Goal: Information Seeking & Learning: Learn about a topic

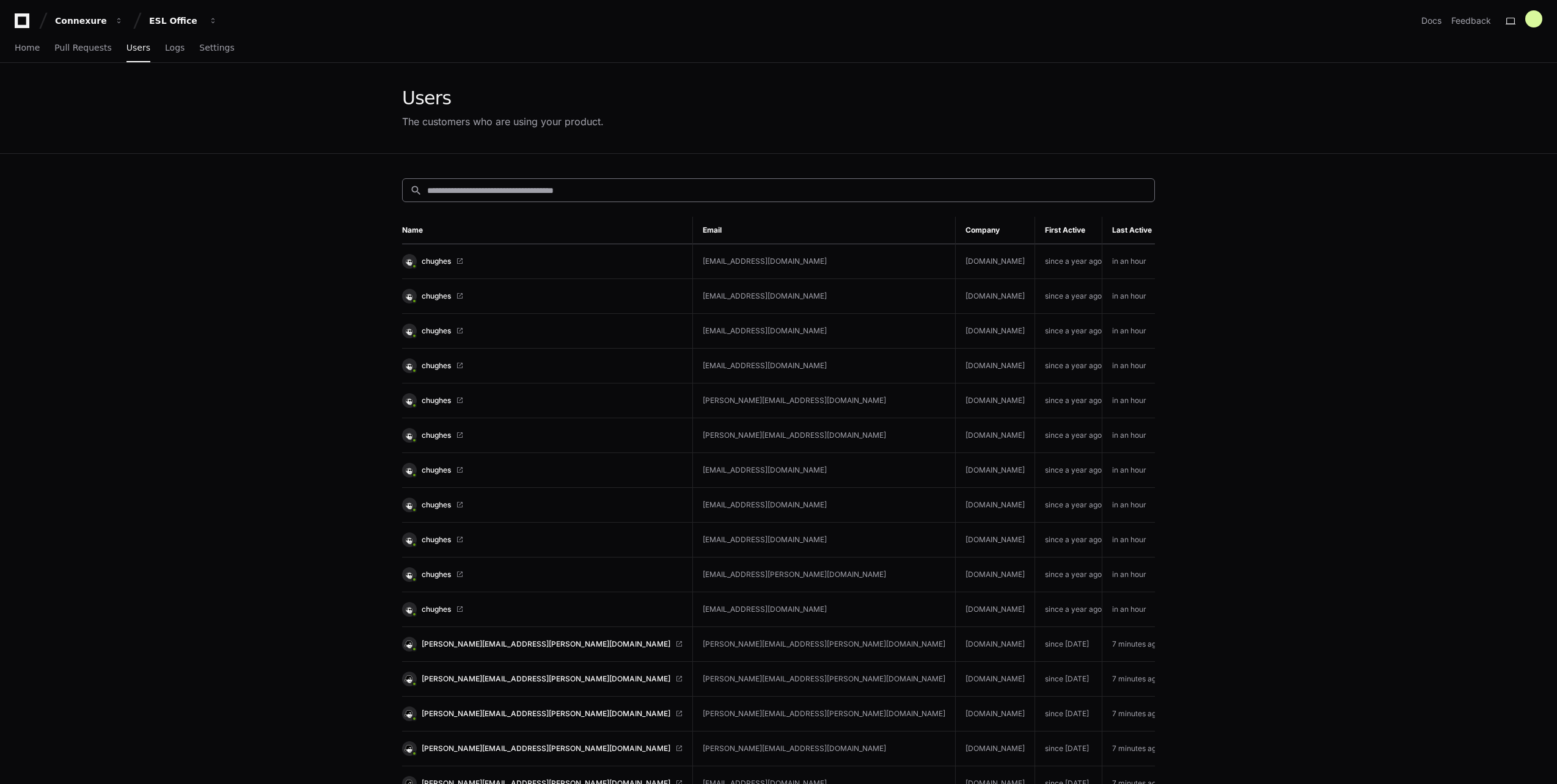
click at [743, 195] on input at bounding box center [786, 190] width 720 height 12
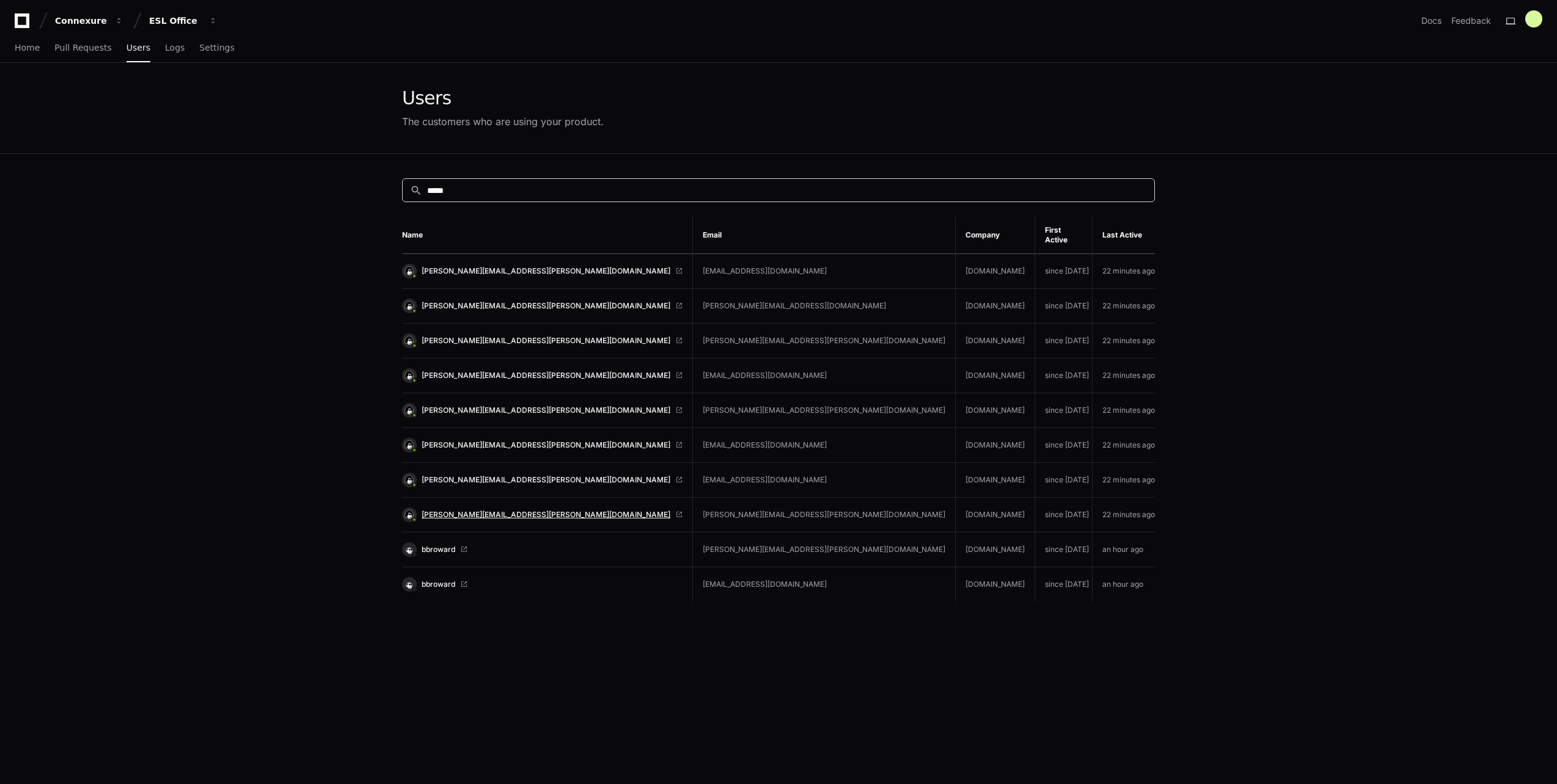
click at [478, 510] on span "deborah.howse@cfins.com" at bounding box center [545, 515] width 249 height 10
click at [445, 545] on span "bbroward" at bounding box center [438, 550] width 33 height 10
click at [491, 510] on span "[PERSON_NAME][EMAIL_ADDRESS][PERSON_NAME][DOMAIN_NAME]" at bounding box center [545, 515] width 249 height 10
drag, startPoint x: 475, startPoint y: 190, endPoint x: 403, endPoint y: 180, distance: 72.7
click at [403, 180] on div "search ***** Name Email Company First Active Last Active deborah.howse@cfins.co…" at bounding box center [778, 546] width 782 height 784
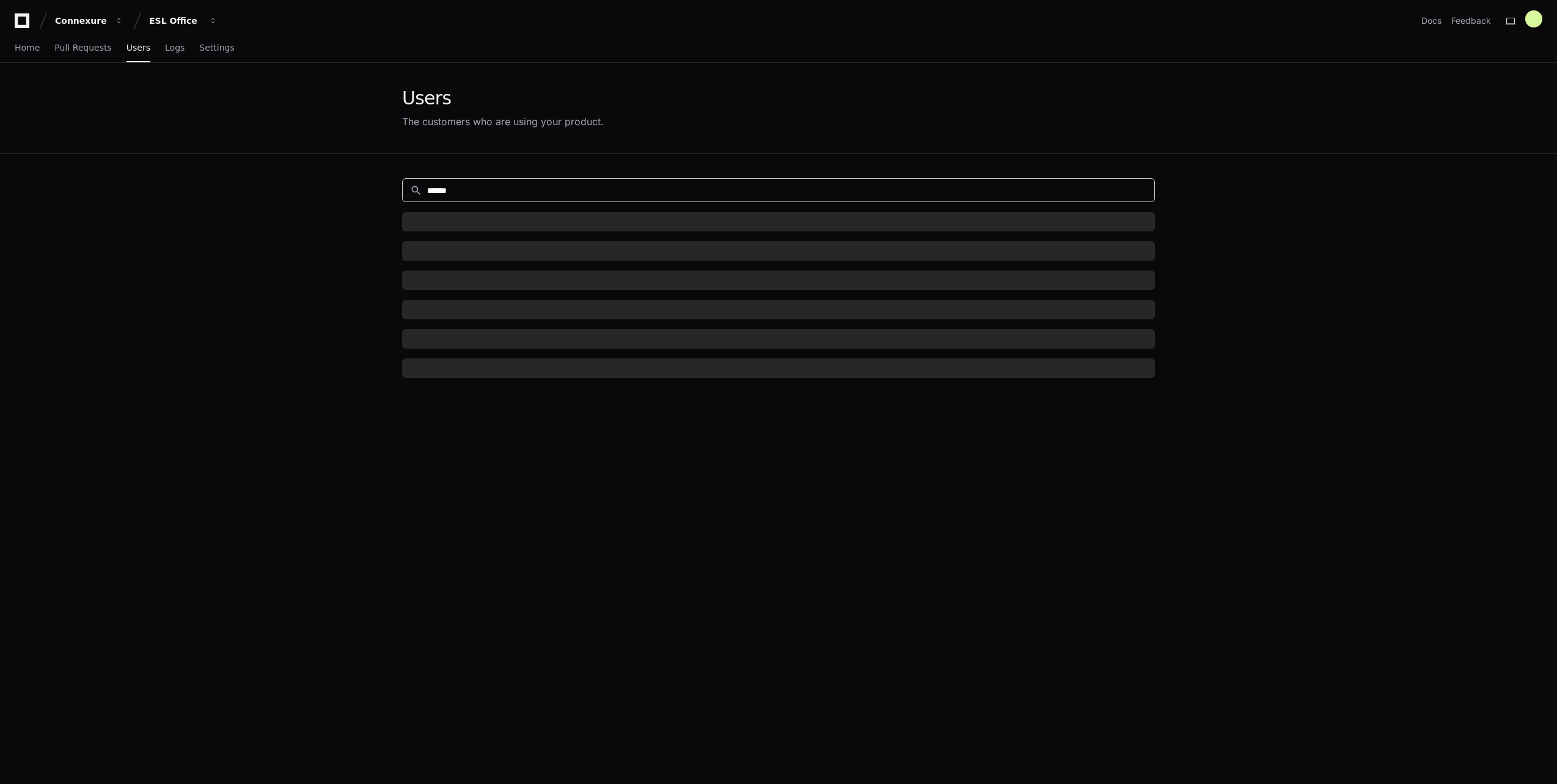
type input "******"
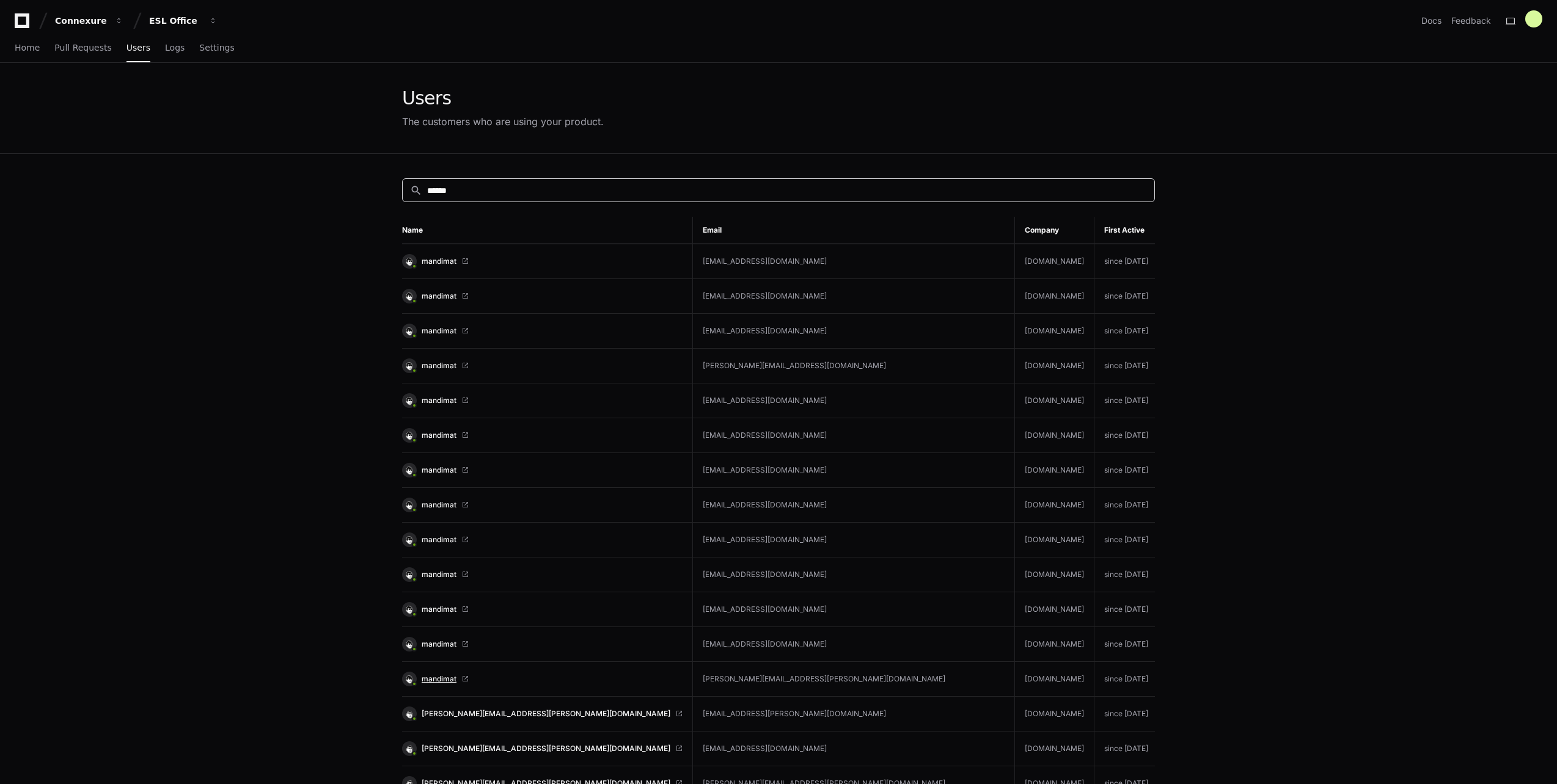
click at [437, 680] on span "mandimat" at bounding box center [439, 679] width 35 height 10
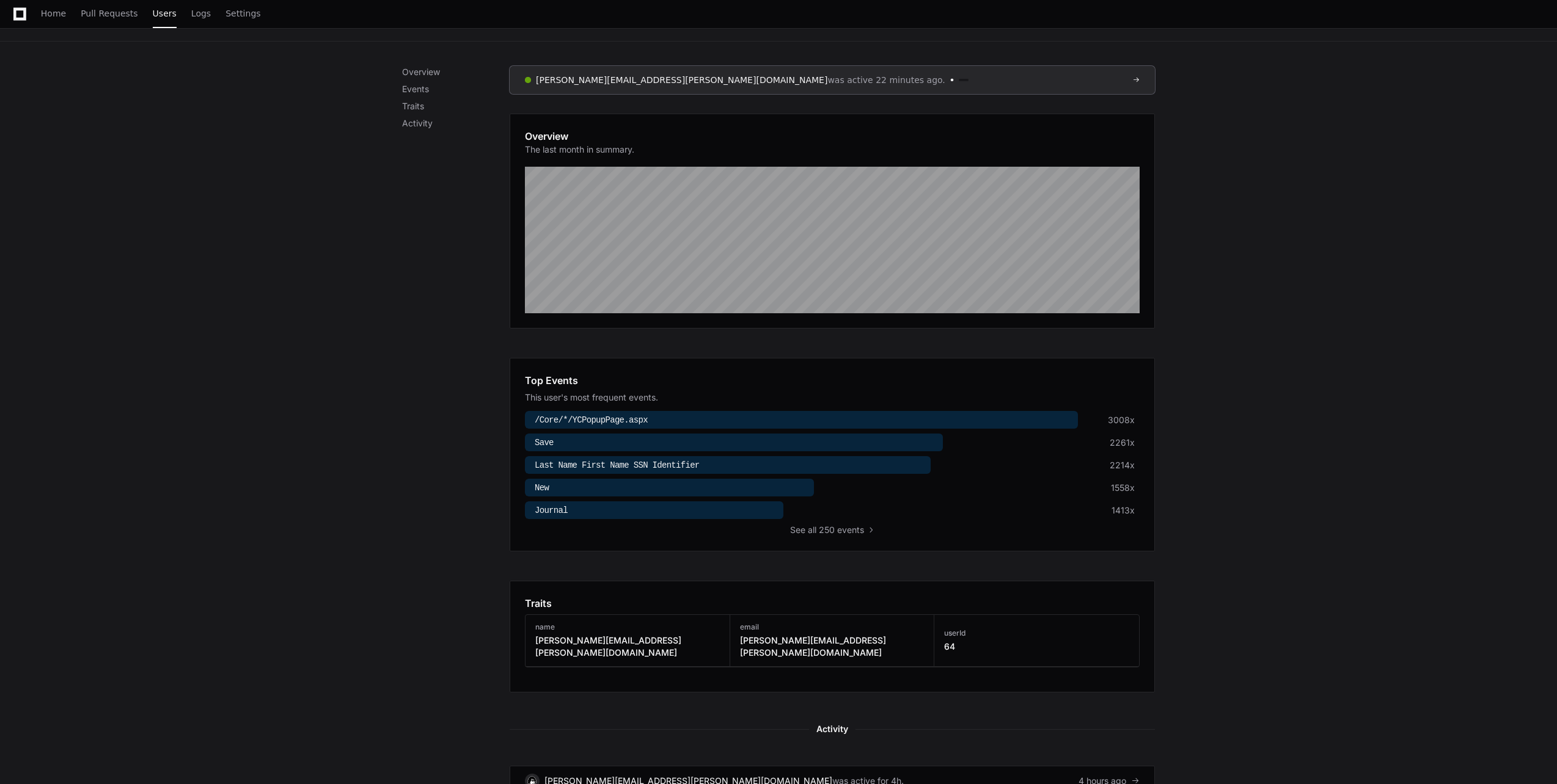
scroll to position [366, 0]
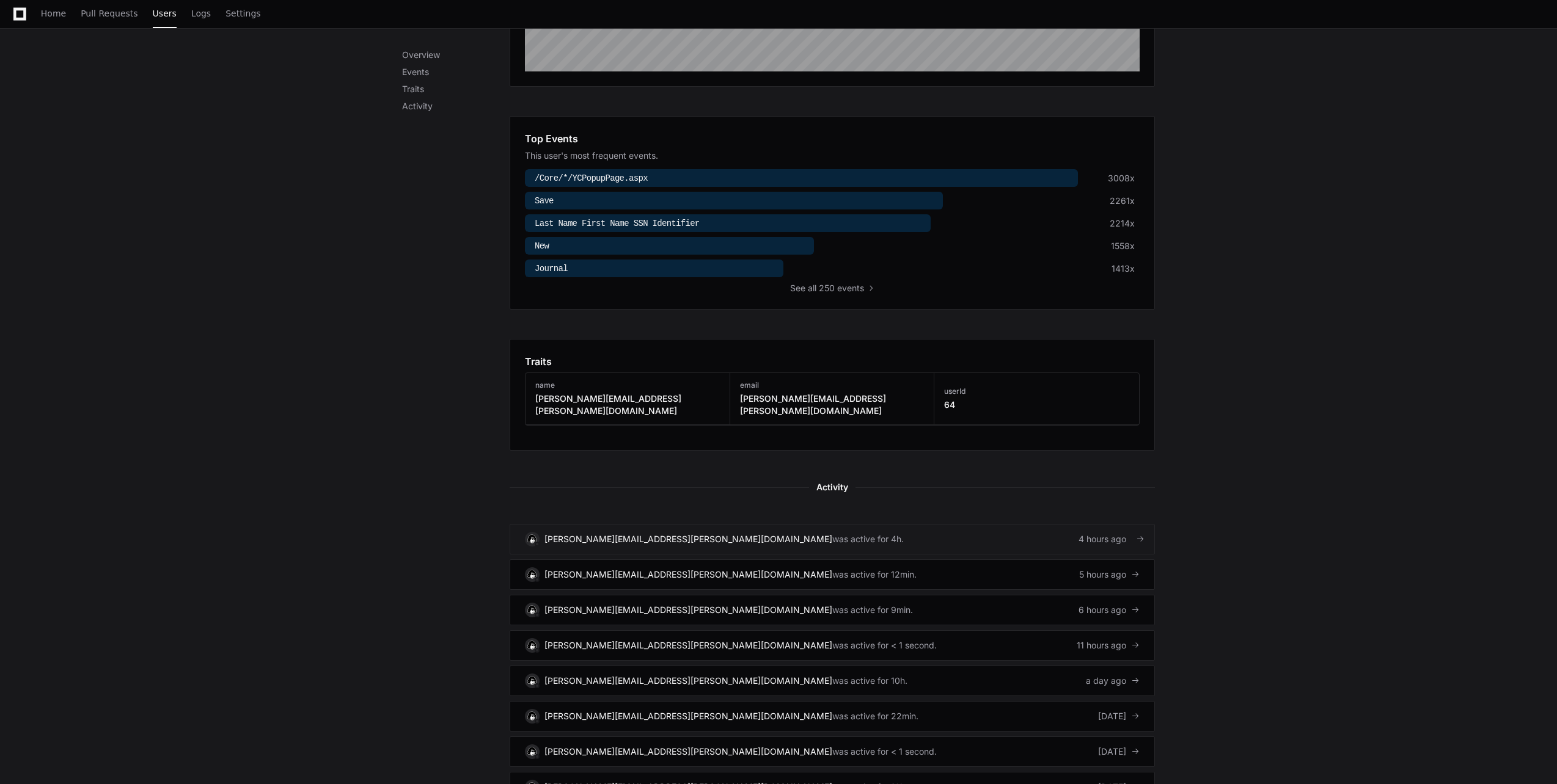
click at [729, 536] on link "deborah.howse@cfins.com was active for 4h. 4 hours ago" at bounding box center [832, 540] width 645 height 30
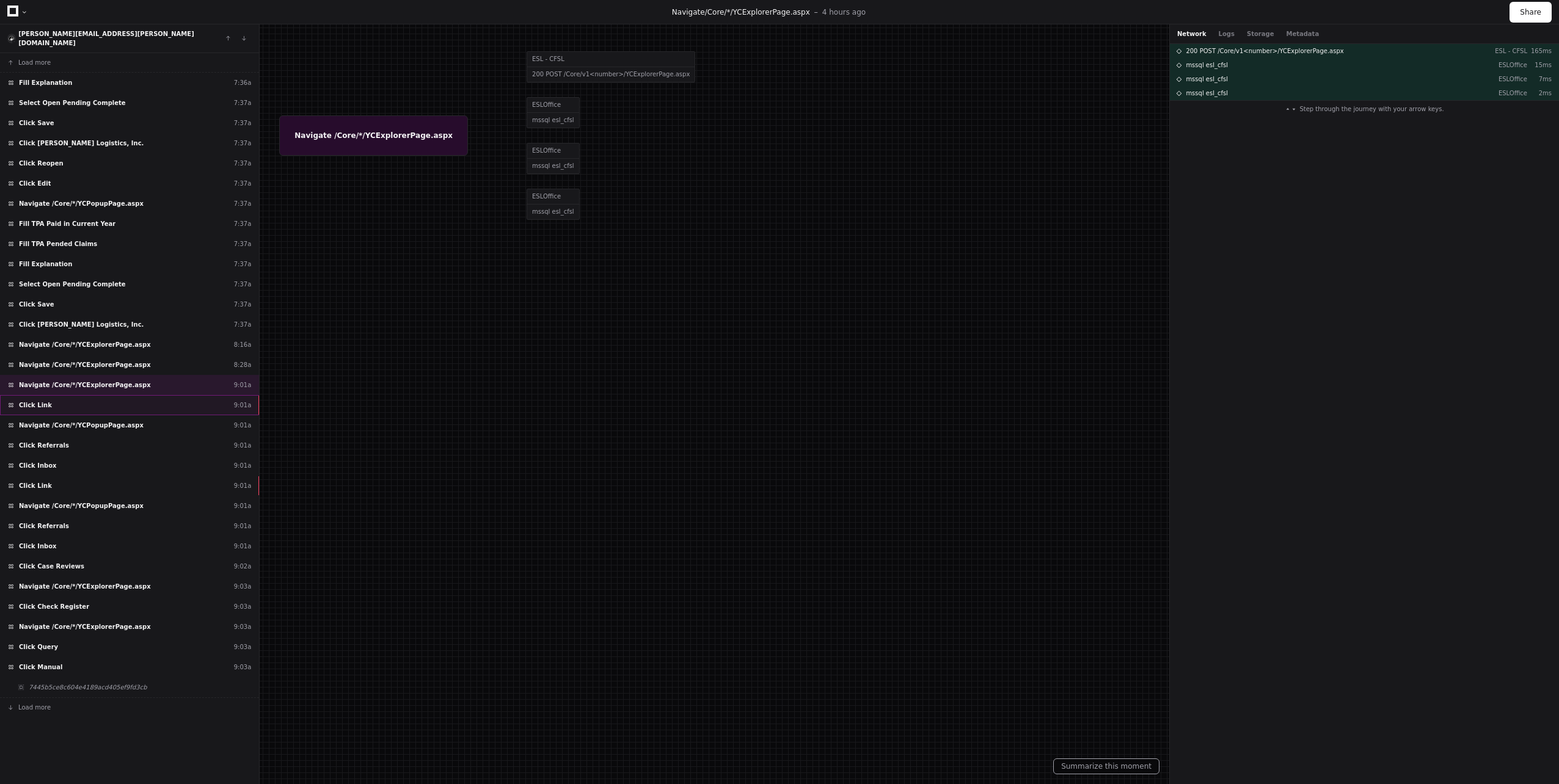
click at [165, 395] on div "Click Link 9:01a" at bounding box center [130, 405] width 259 height 20
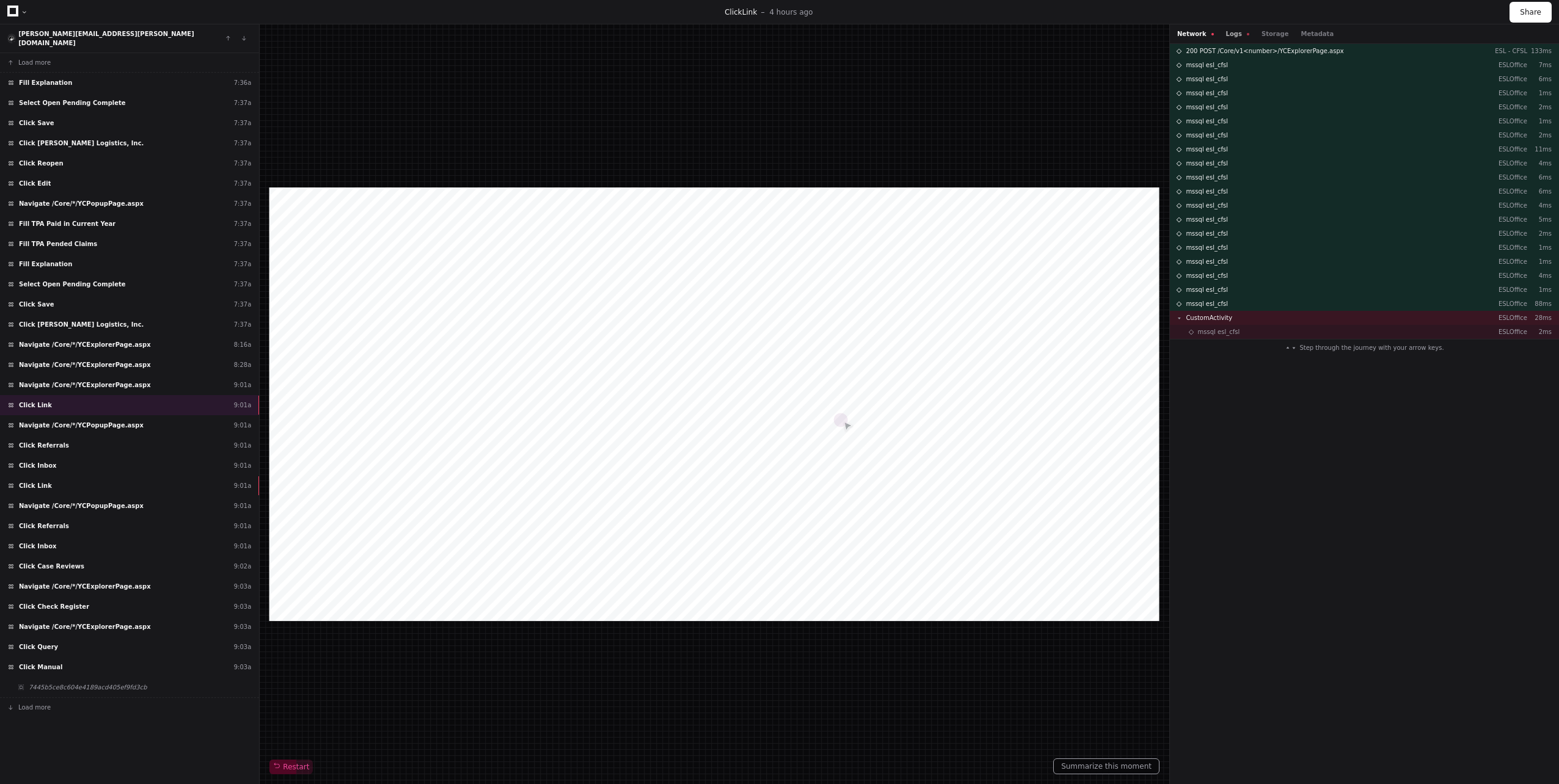
click at [1226, 29] on button "Logs" at bounding box center [1238, 33] width 24 height 9
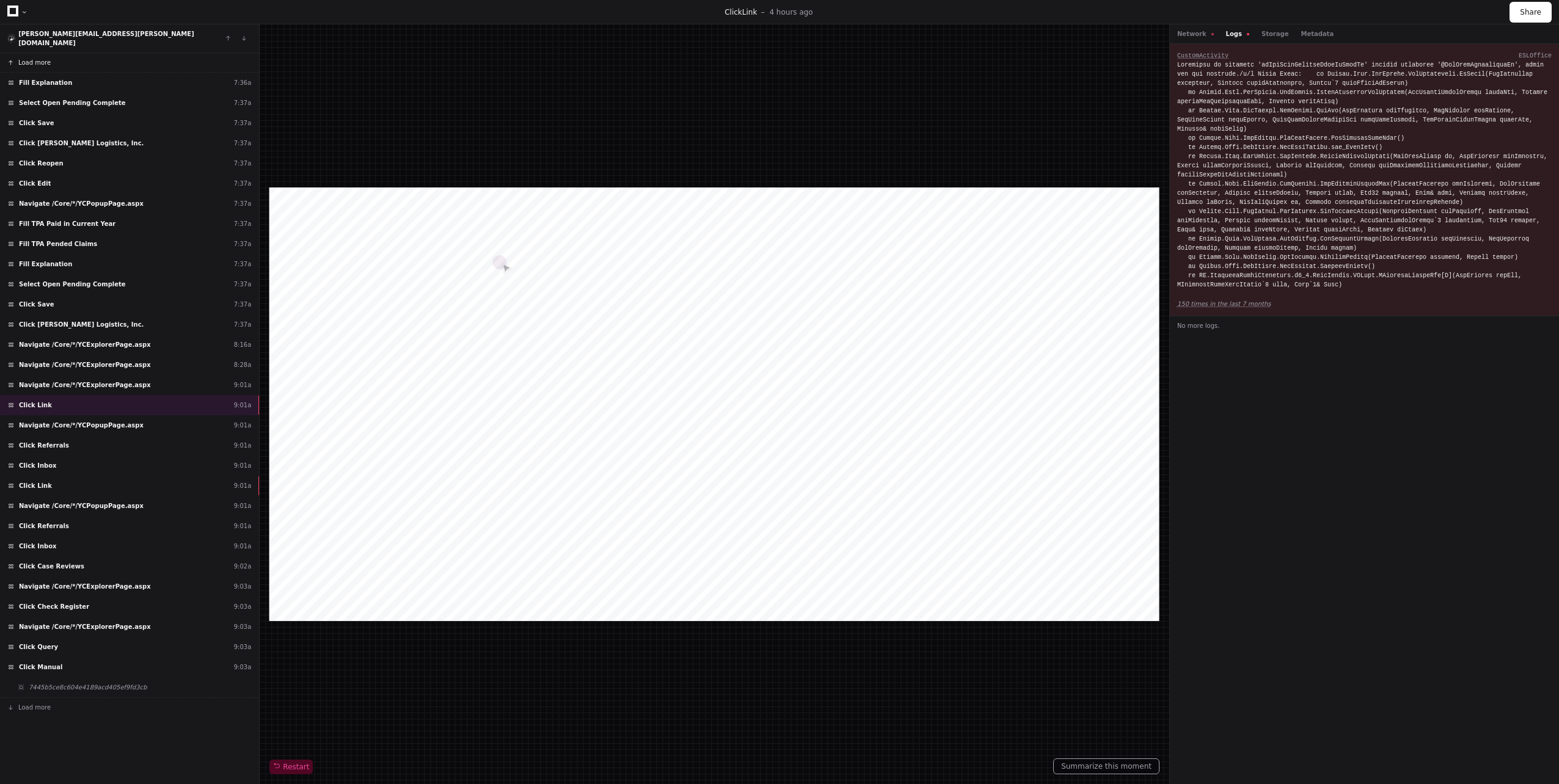
click at [54, 53] on button "Load more" at bounding box center [130, 63] width 259 height 19
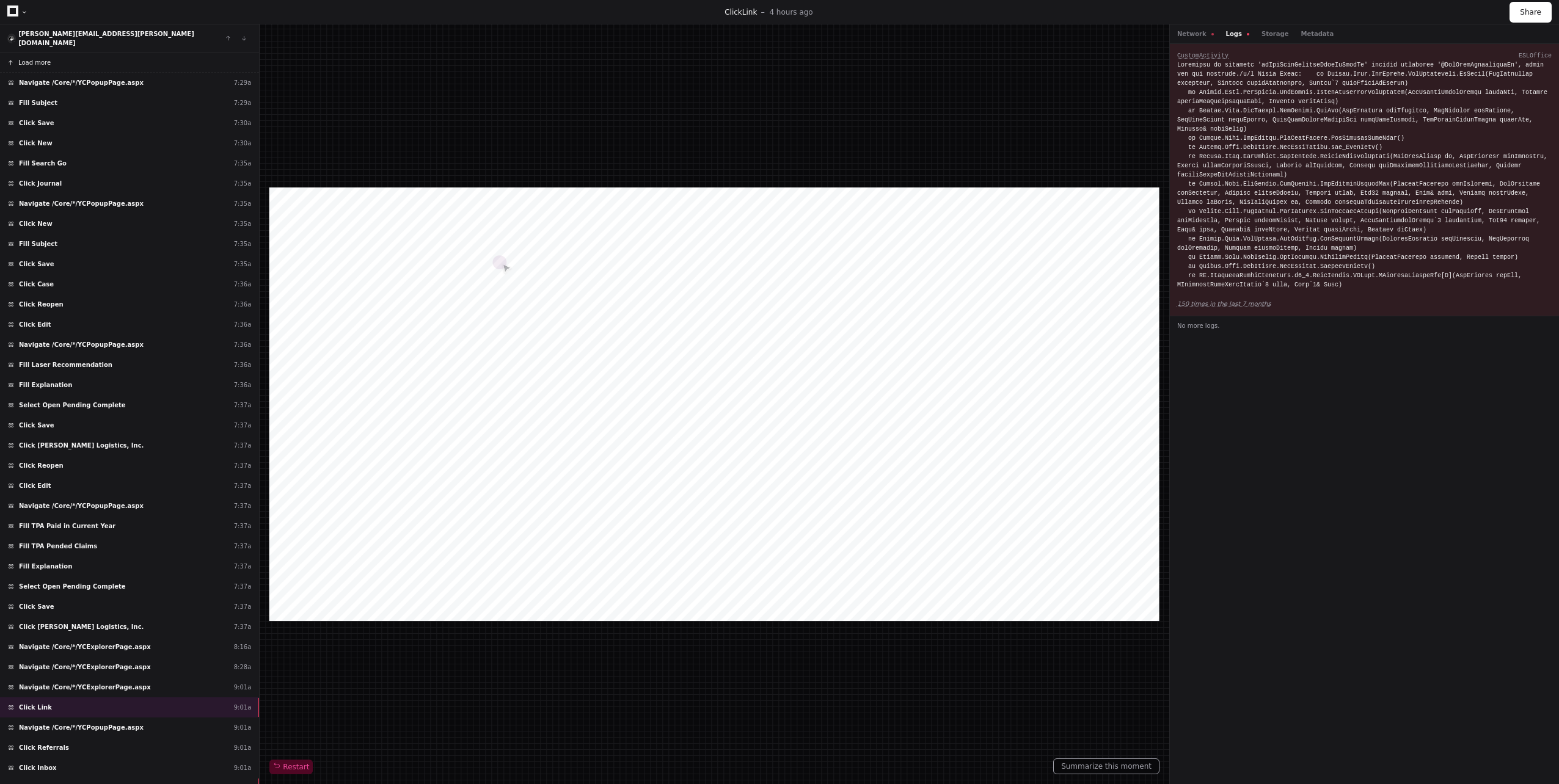
click at [54, 53] on button "Load more" at bounding box center [130, 63] width 259 height 19
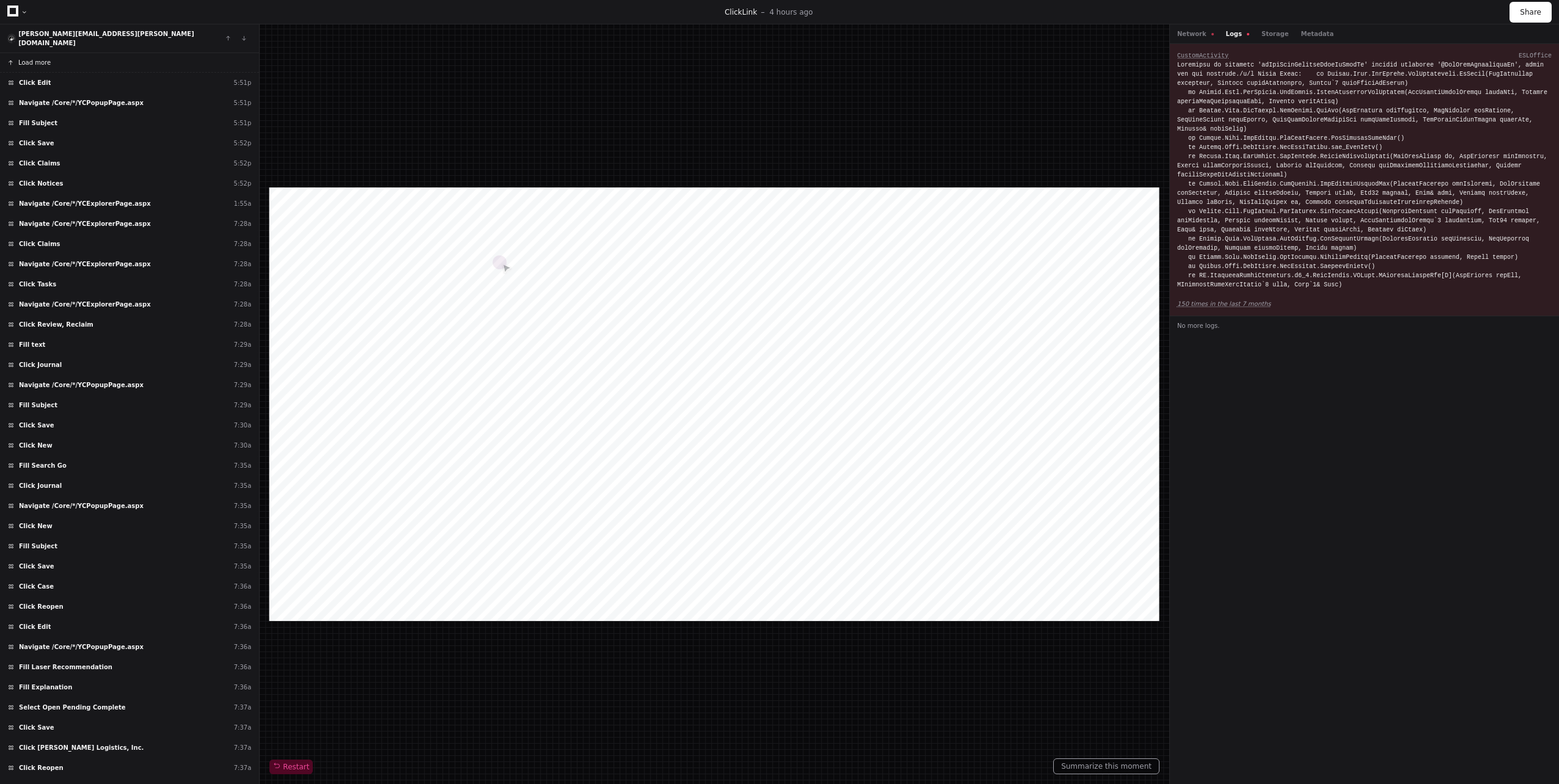
click at [54, 53] on button "Load more" at bounding box center [130, 63] width 259 height 19
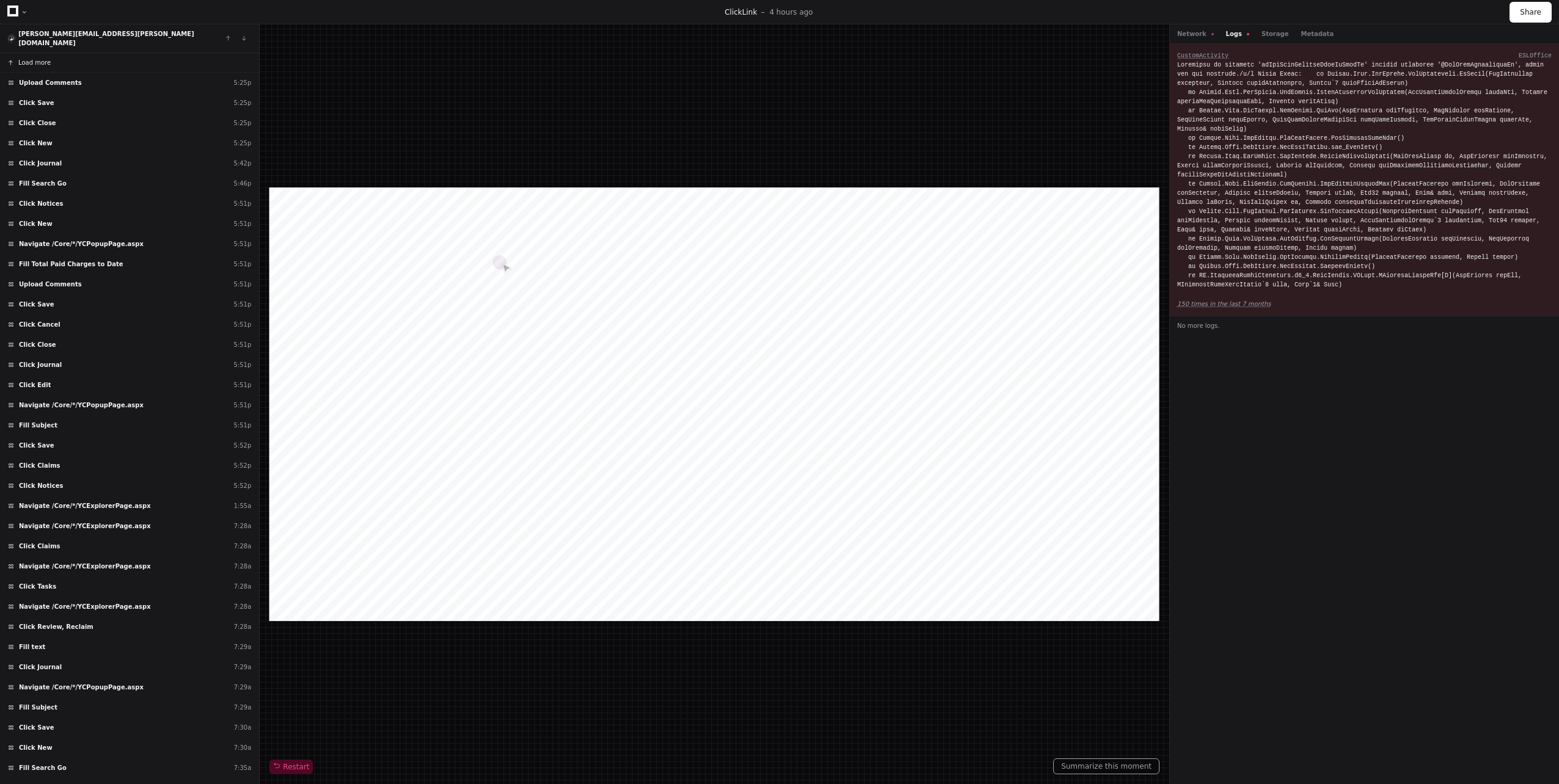
click at [54, 53] on button "Load more" at bounding box center [130, 63] width 259 height 19
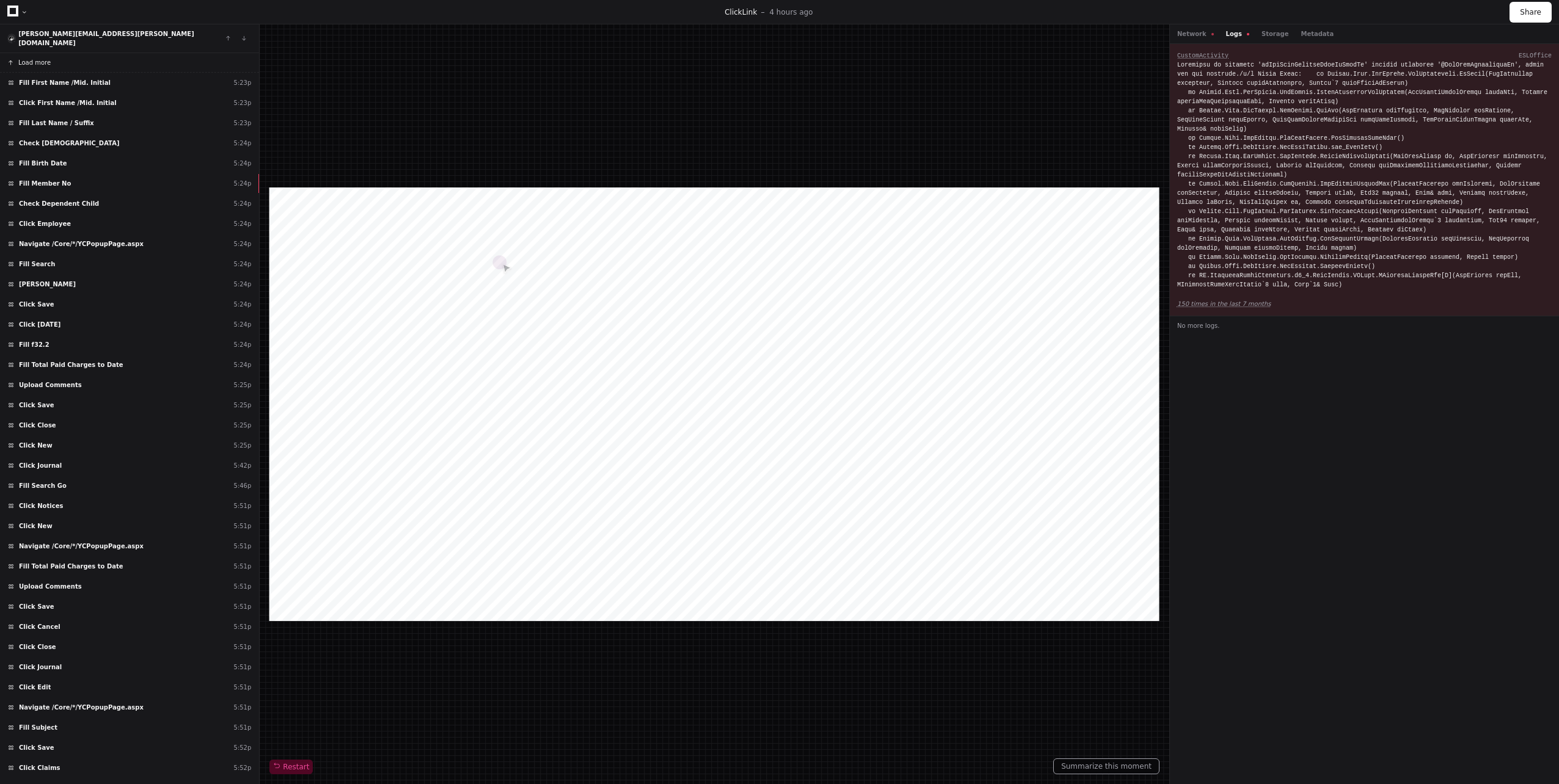
click at [54, 53] on button "Load more" at bounding box center [130, 63] width 259 height 19
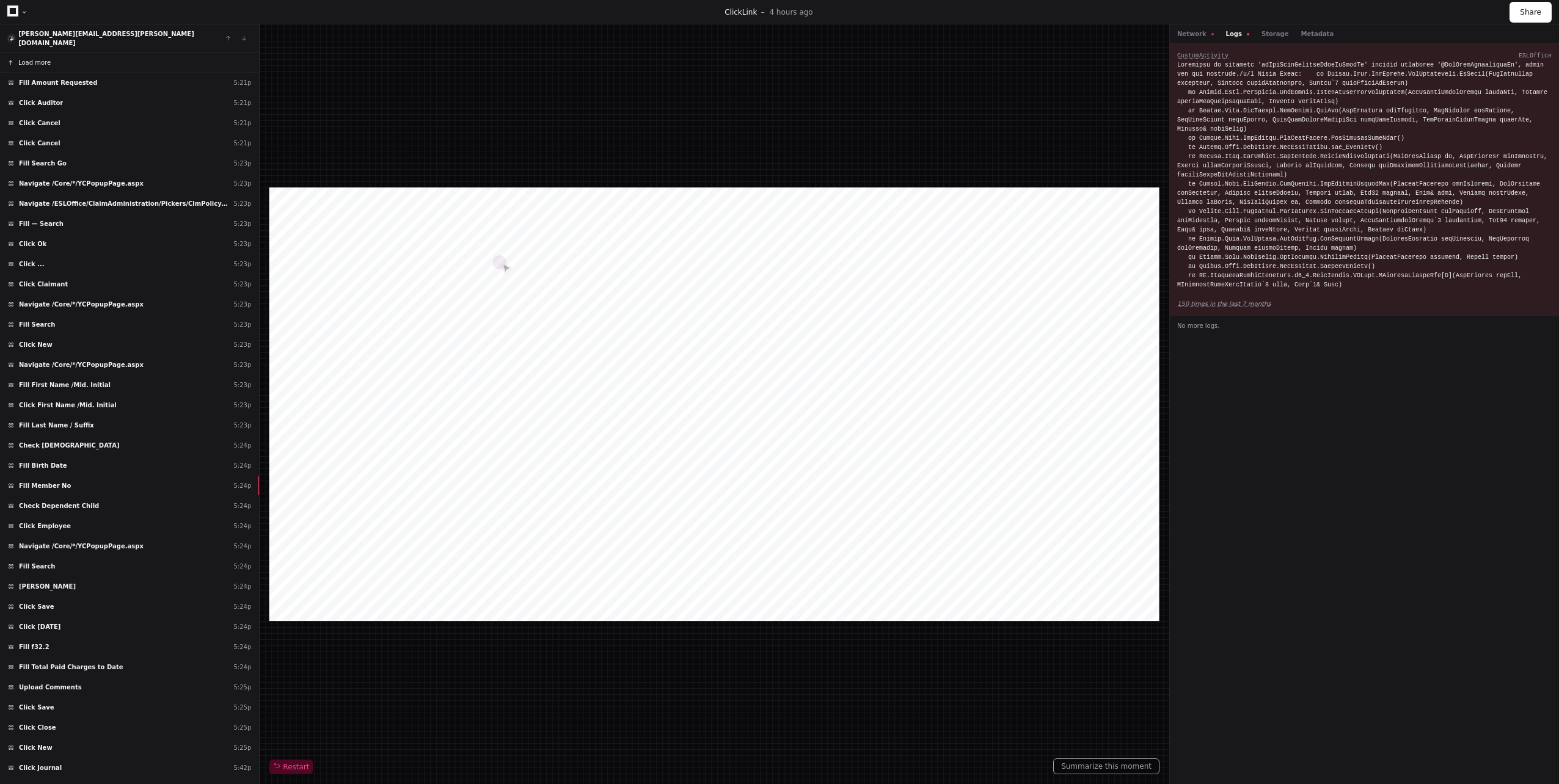
click at [54, 53] on button "Load more" at bounding box center [130, 63] width 259 height 19
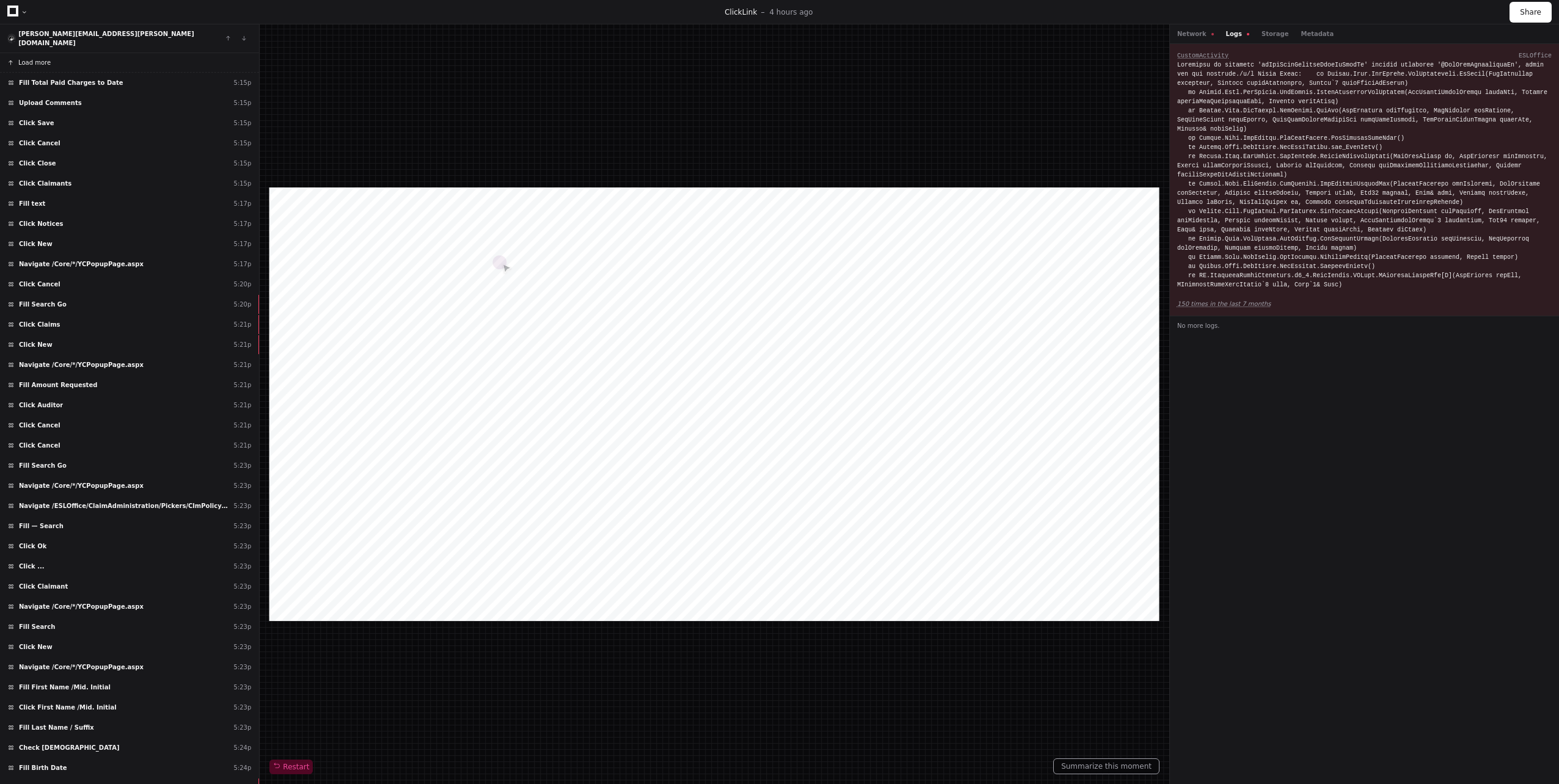
click at [54, 53] on button "Load more" at bounding box center [130, 63] width 259 height 19
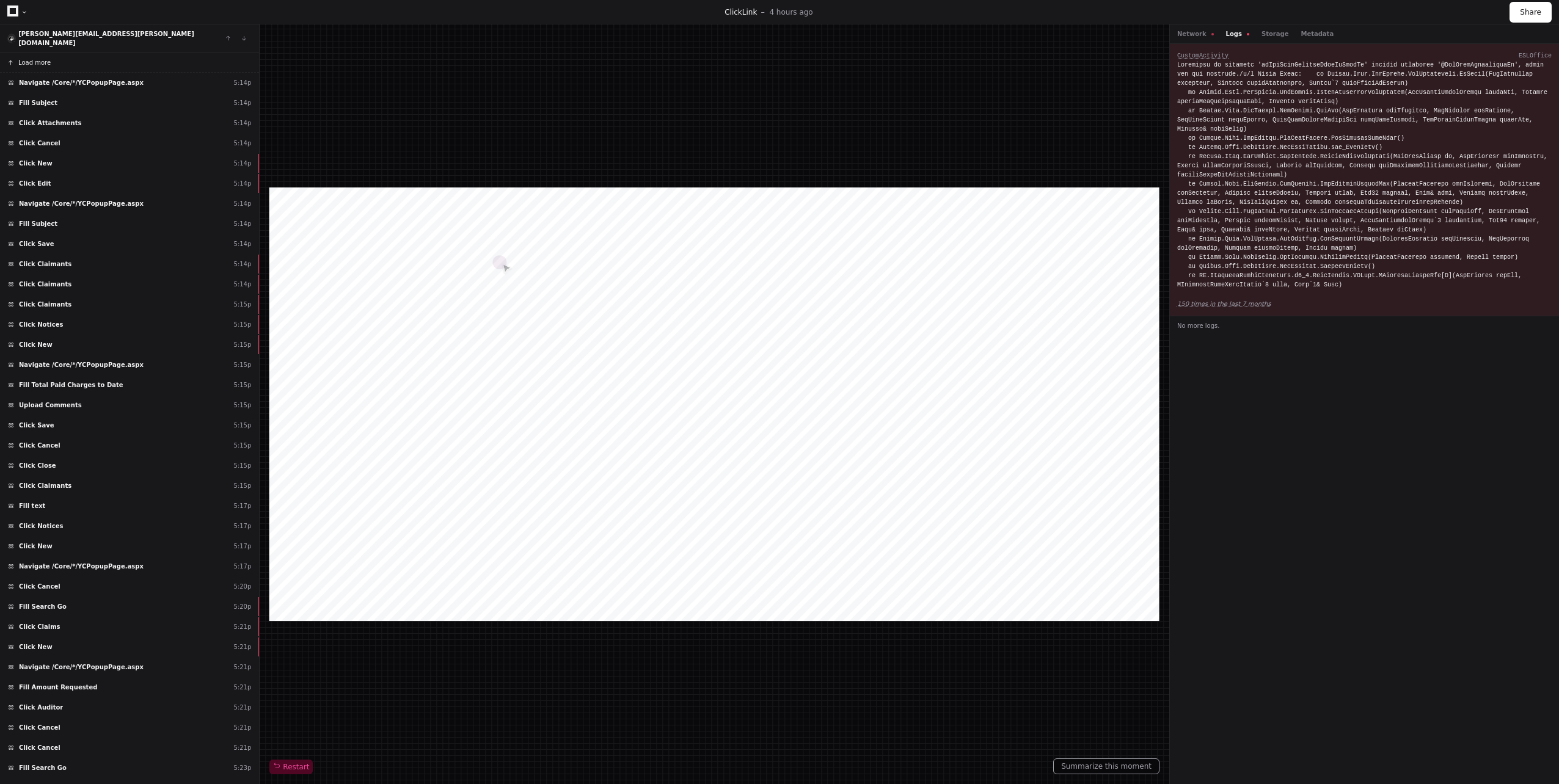
click at [54, 53] on button "Load more" at bounding box center [130, 63] width 259 height 19
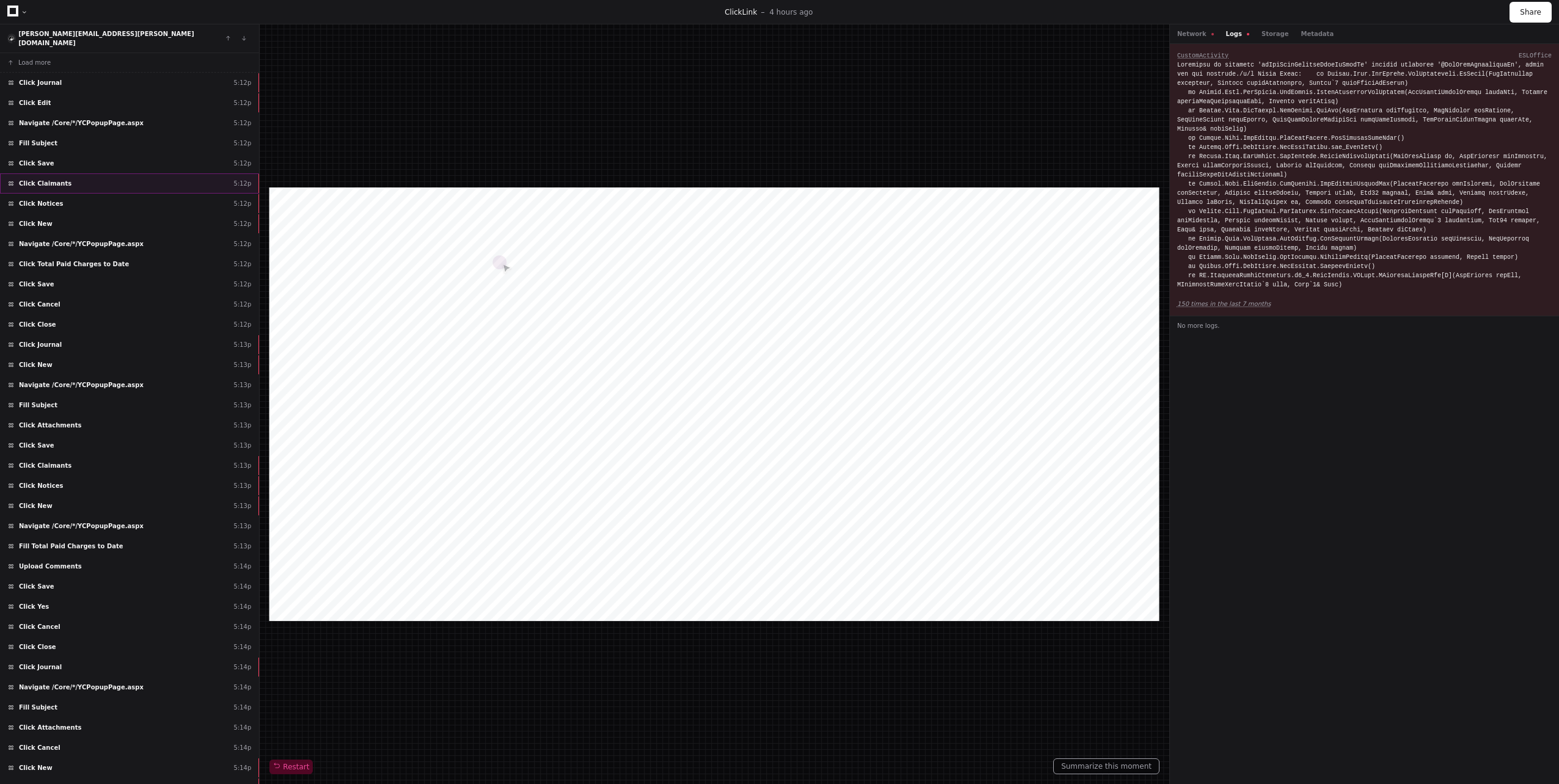
click at [55, 182] on div "Click Claimants 5:12p" at bounding box center [130, 183] width 259 height 20
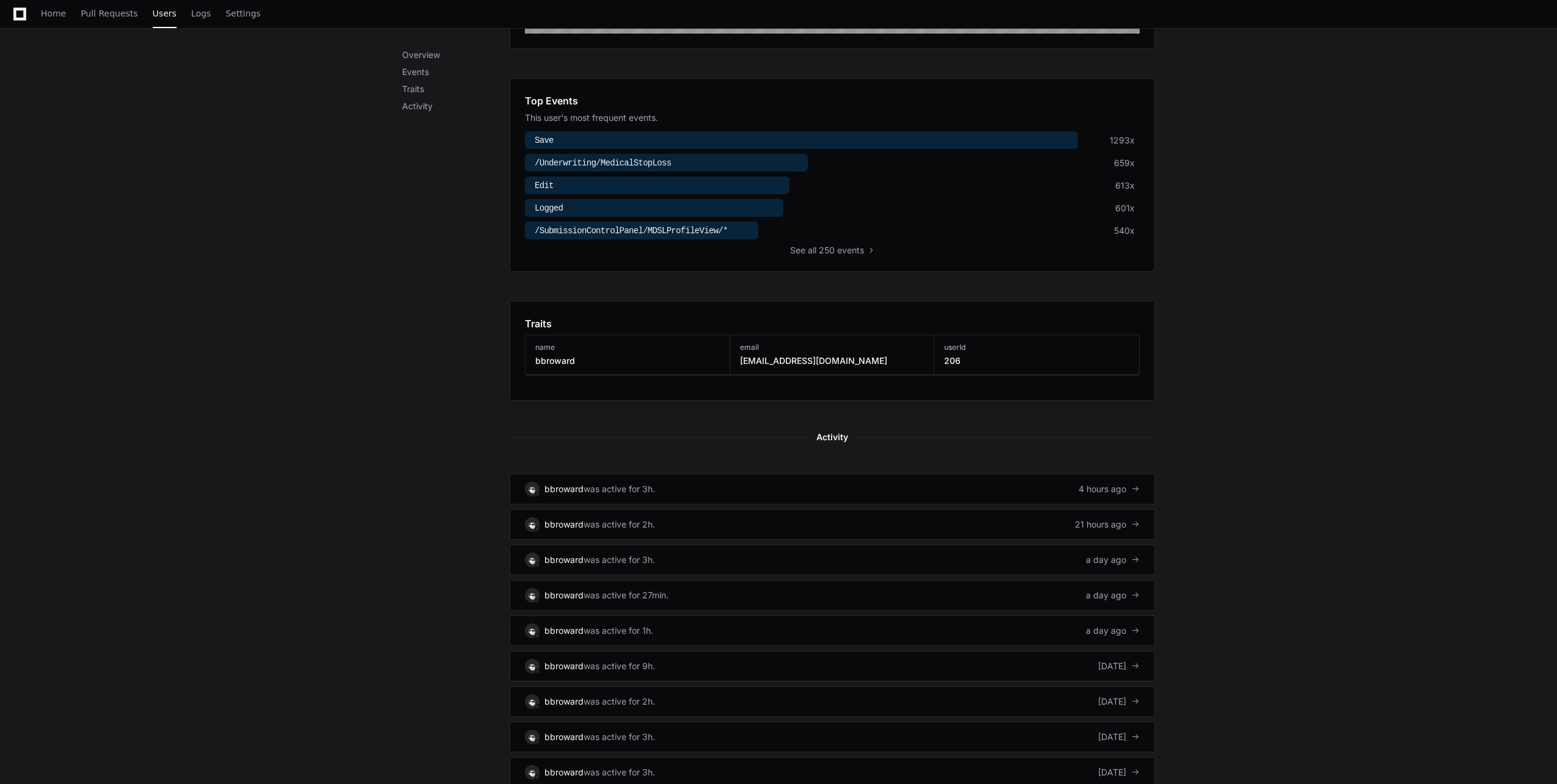
scroll to position [366, 0]
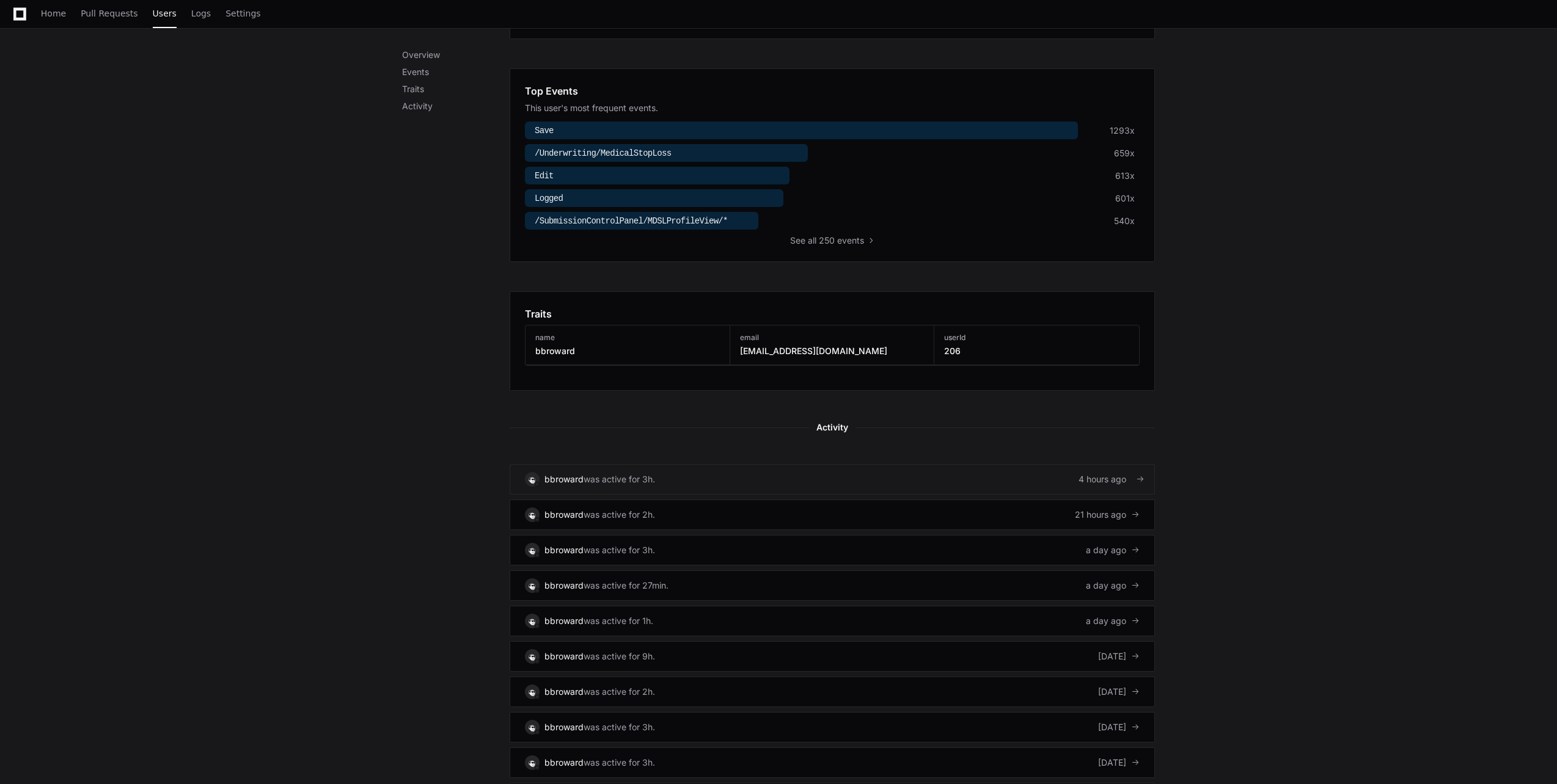
click at [939, 478] on link "bbroward was active for 3h. 4 hours ago" at bounding box center [832, 479] width 645 height 30
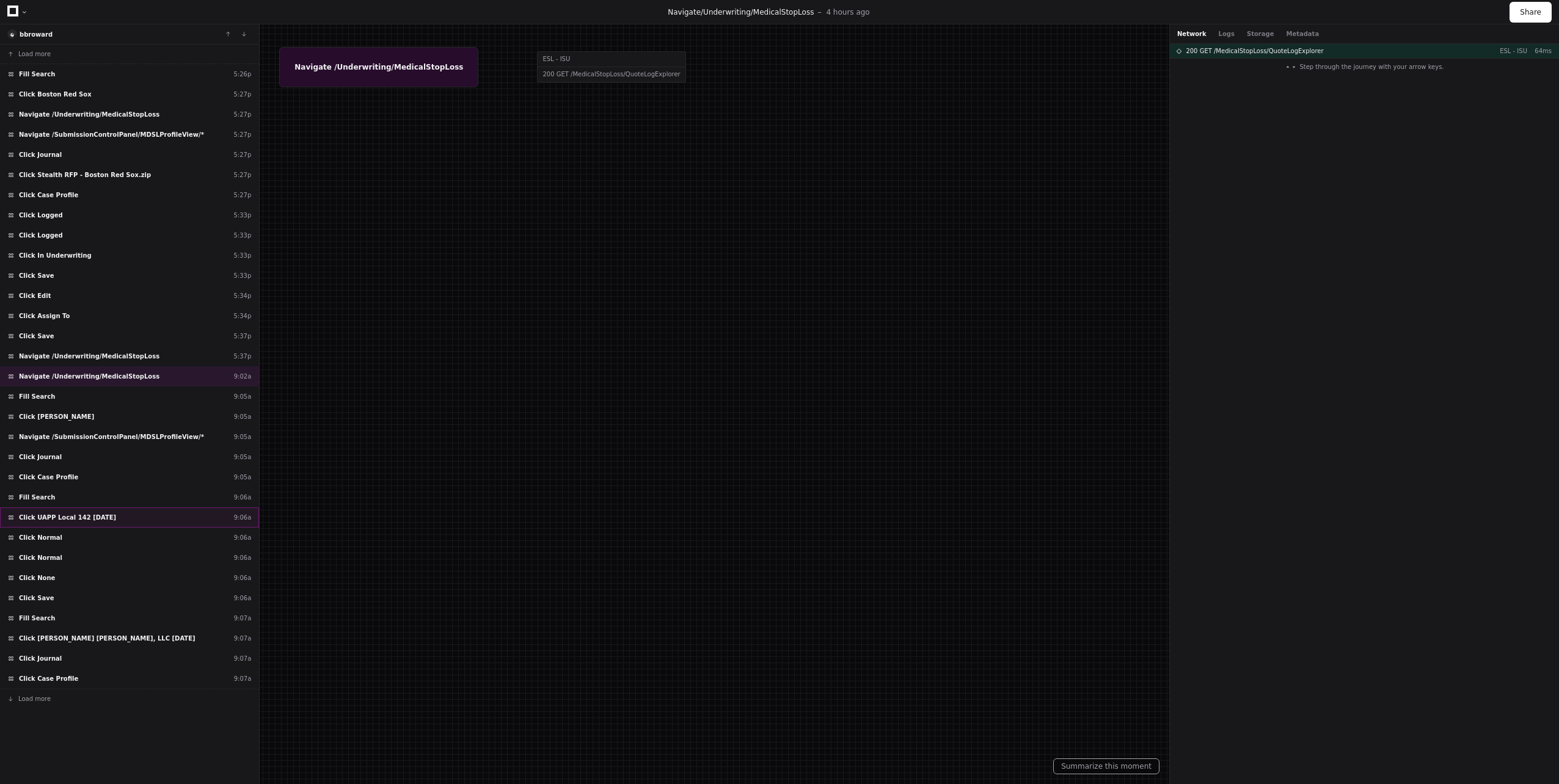
click at [55, 526] on div "Click UAPP Local 142 [DATE] 9:06a" at bounding box center [130, 517] width 259 height 20
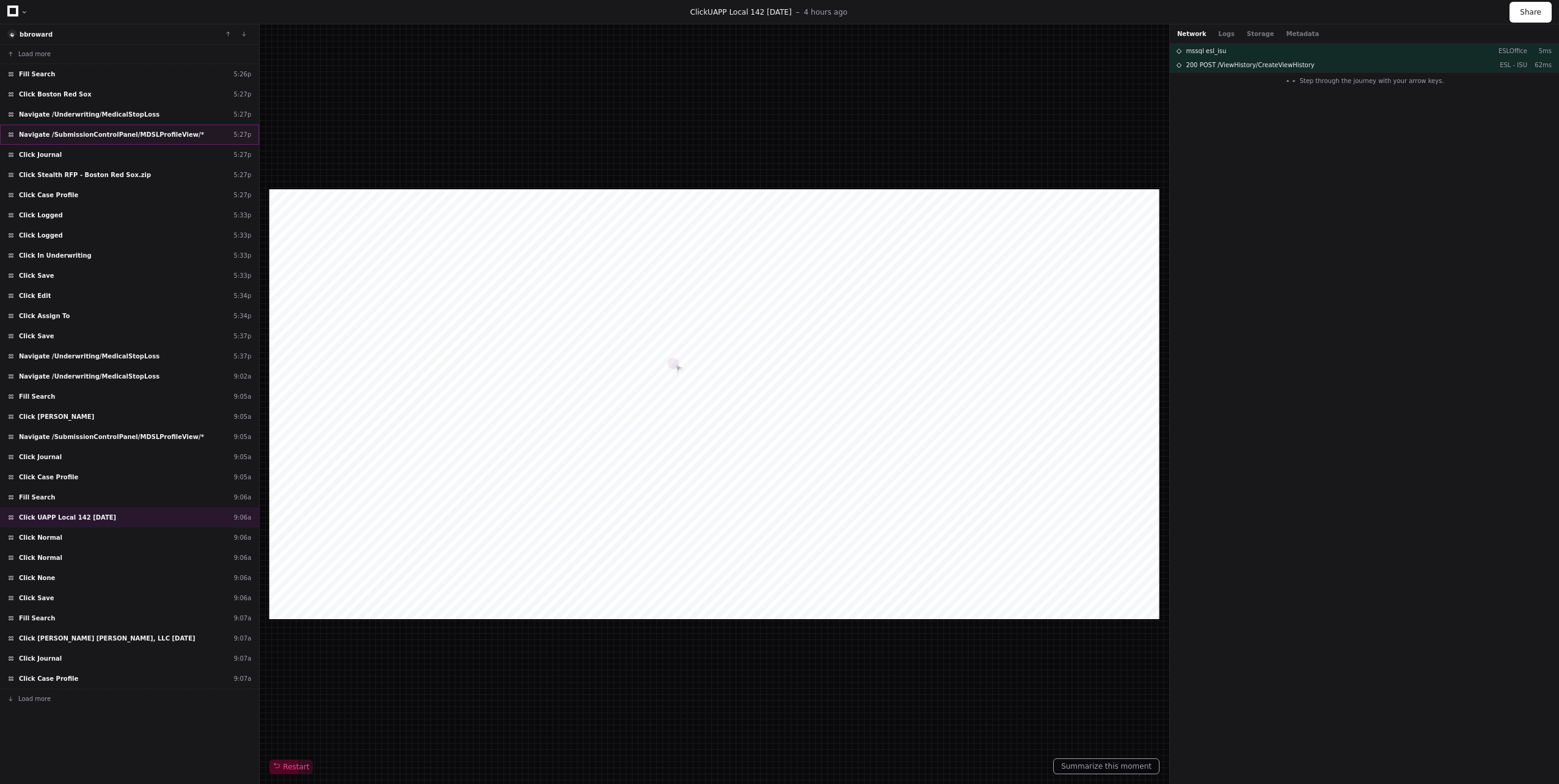
click at [49, 132] on span "Navigate /SubmissionControlPanel/MDSLProfileView/*" at bounding box center [111, 134] width 185 height 9
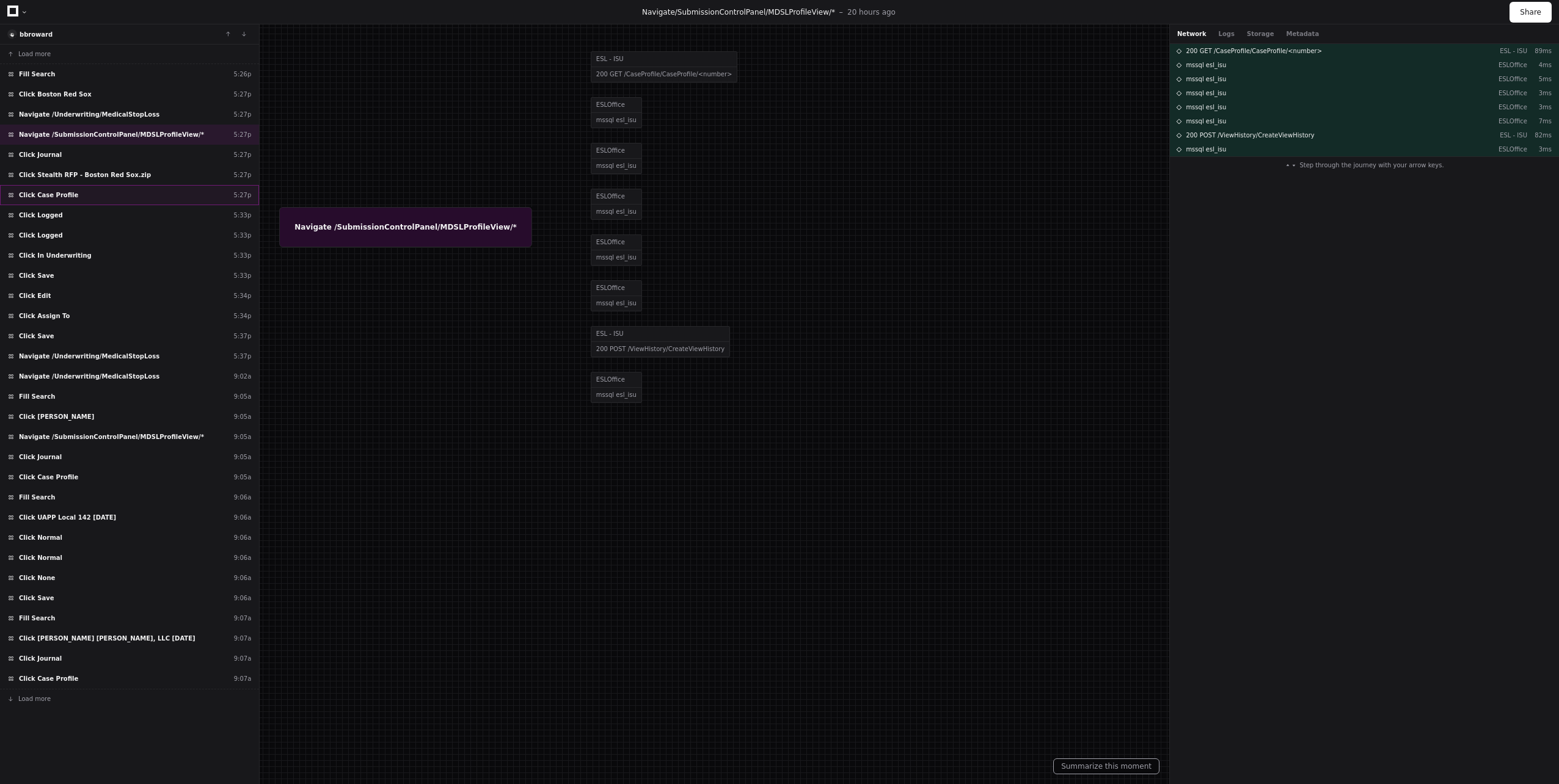
click at [51, 191] on span "Click Case Profile" at bounding box center [49, 195] width 60 height 9
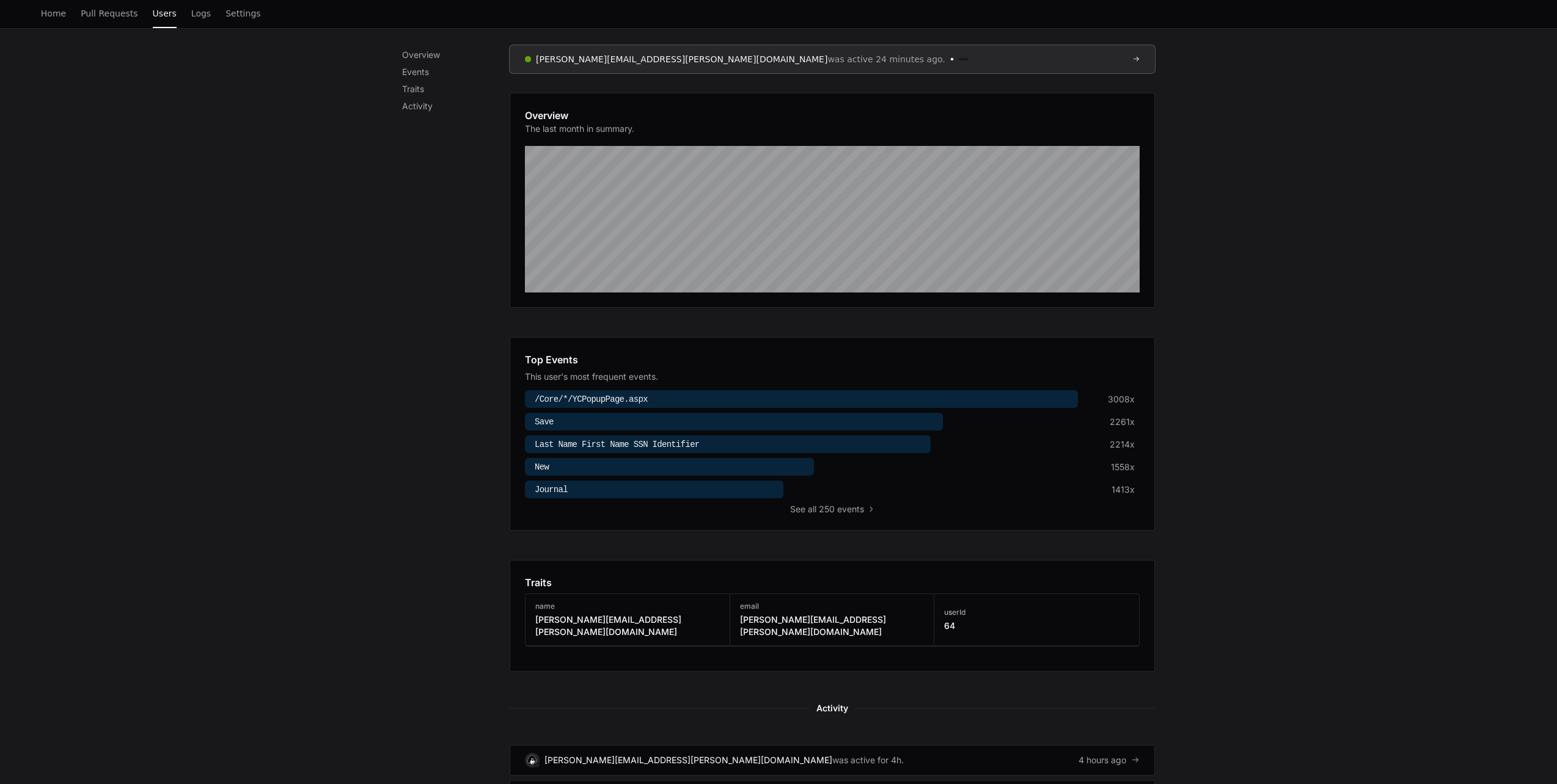
scroll to position [427, 0]
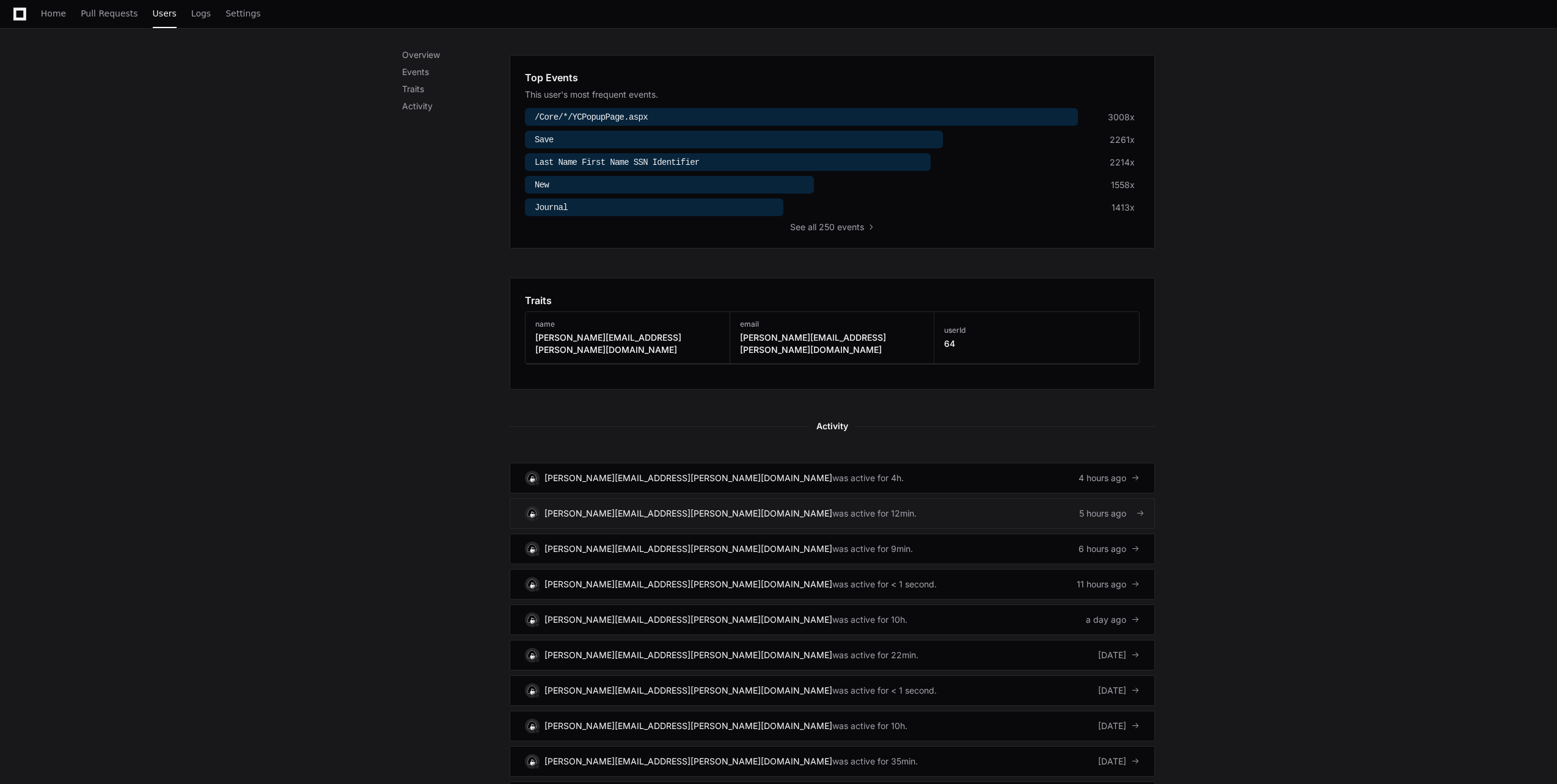
click at [832, 508] on div "was active for 12min." at bounding box center [874, 514] width 85 height 12
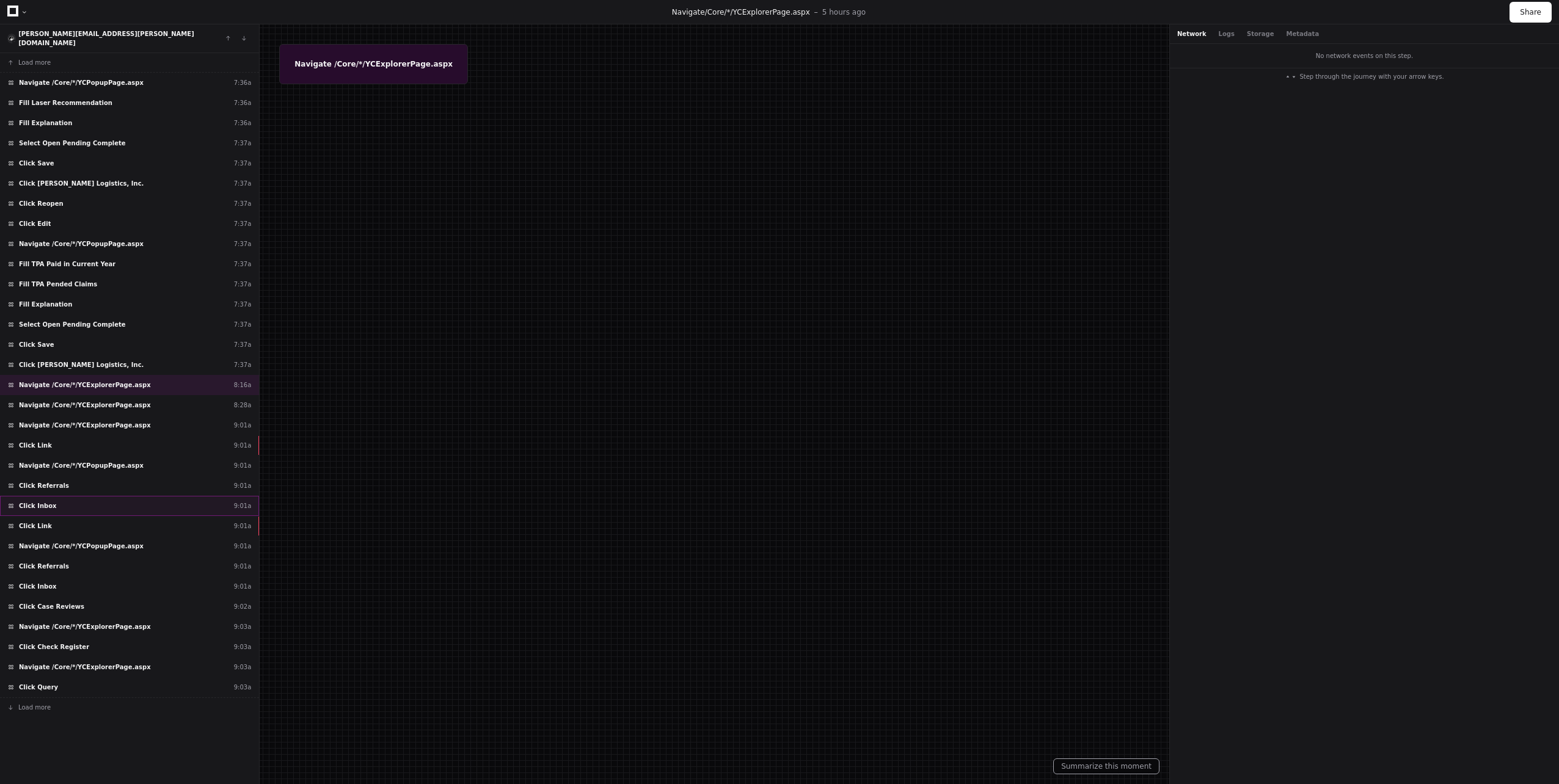
click at [120, 506] on div "Click Inbox 9:01a" at bounding box center [130, 506] width 259 height 20
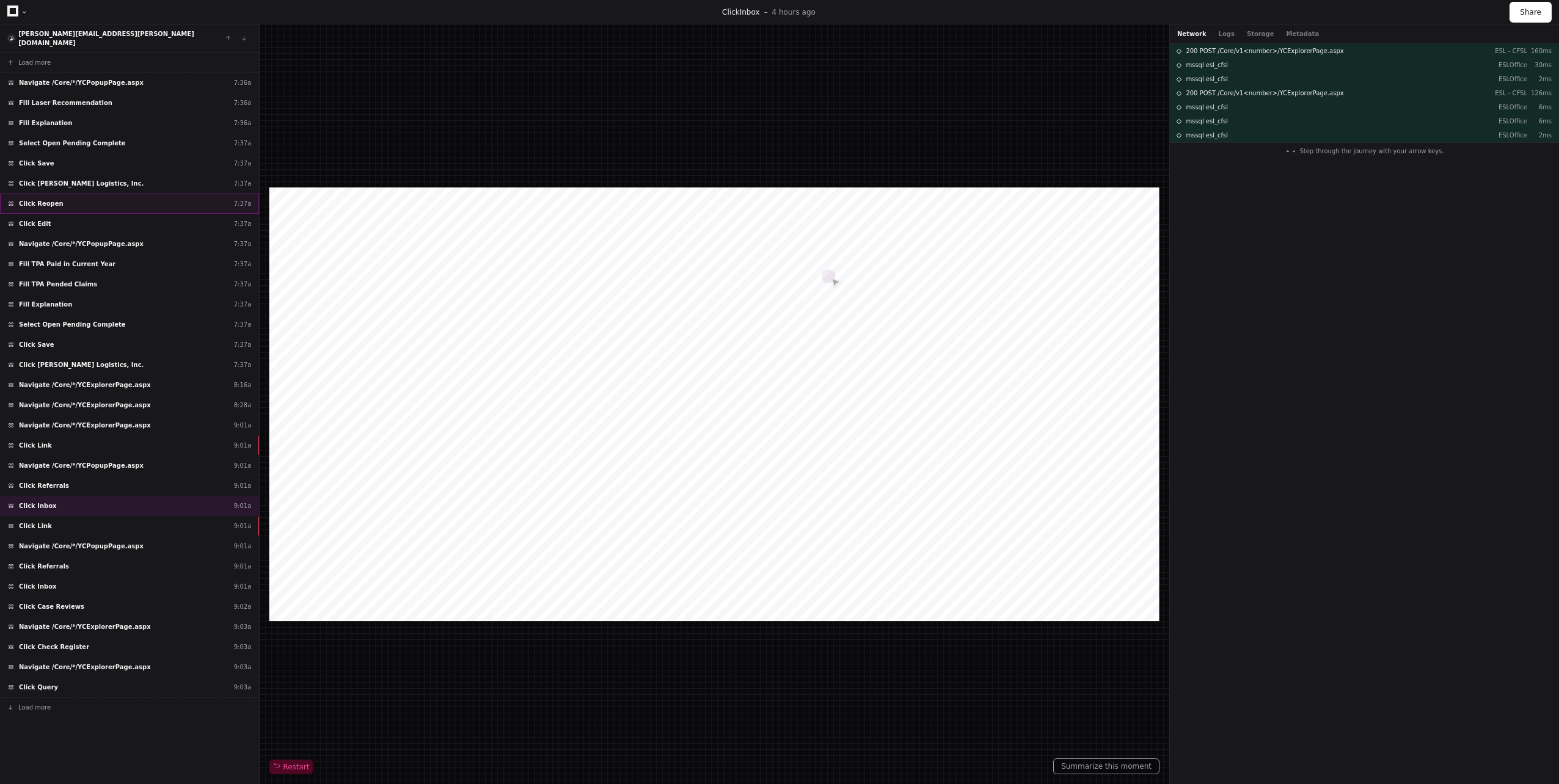
click at [78, 194] on div "Click Reopen 7:37a" at bounding box center [130, 204] width 259 height 20
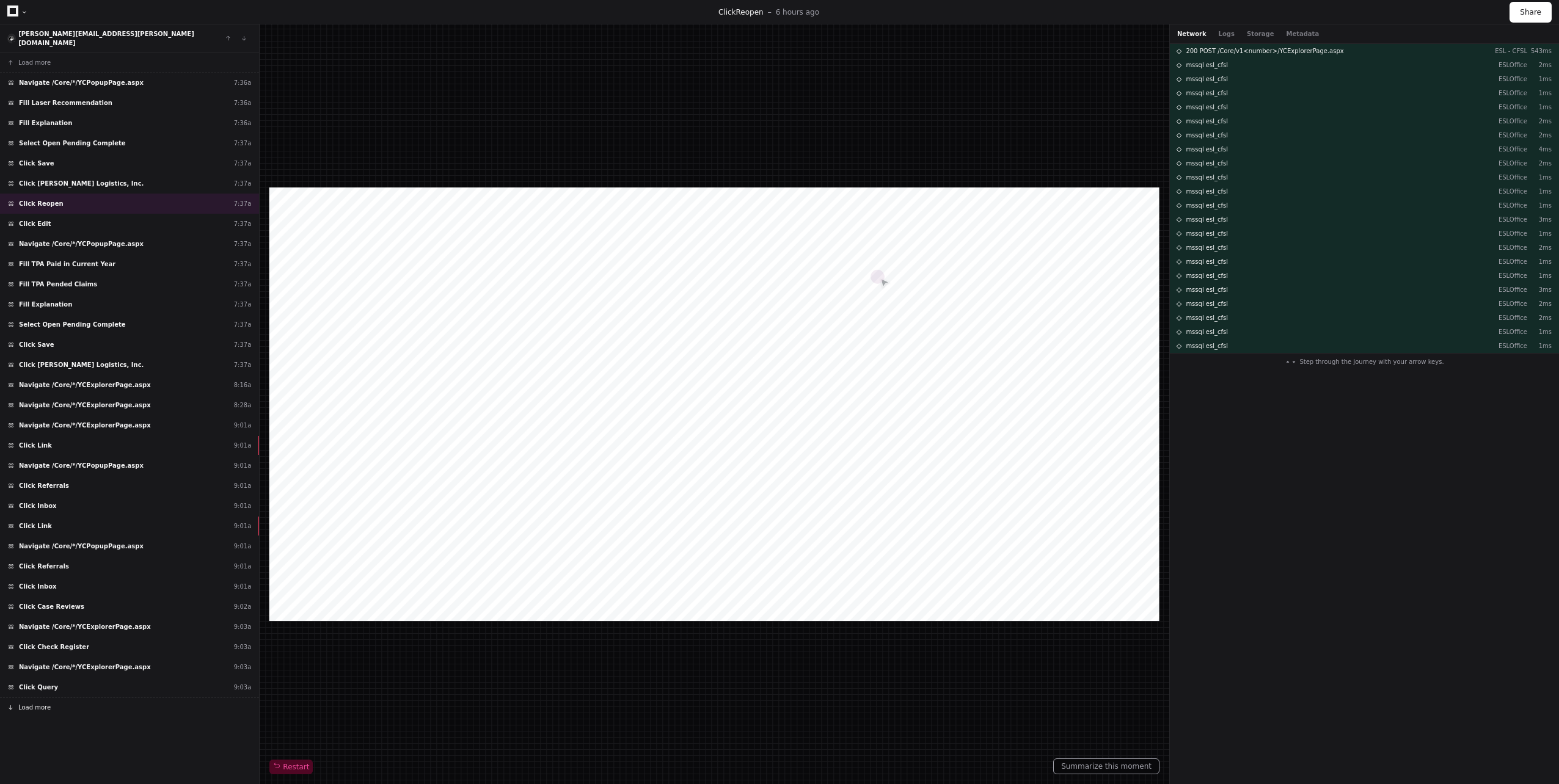
click at [55, 705] on button "Load more" at bounding box center [130, 707] width 259 height 19
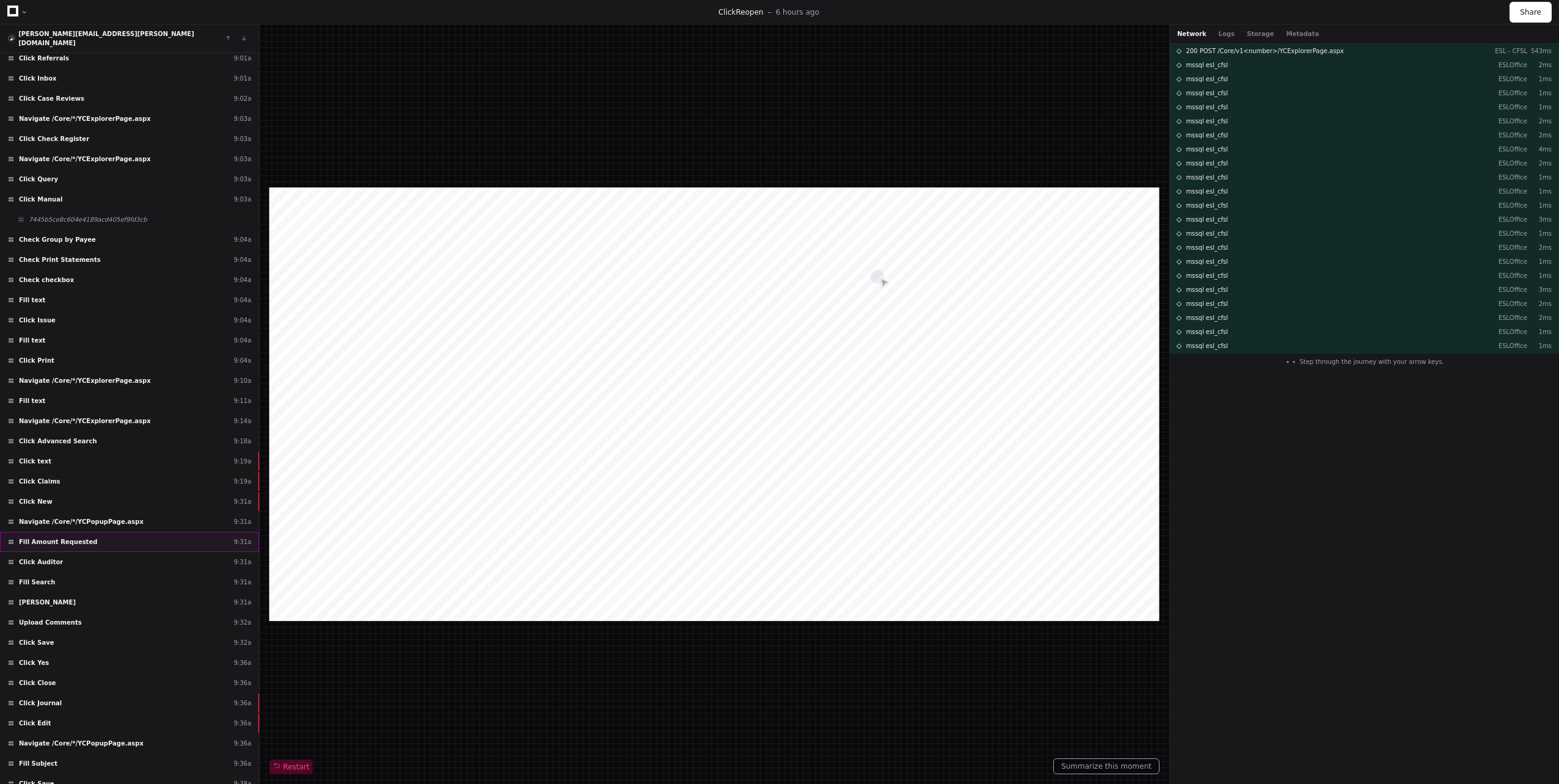
scroll to position [528, 0]
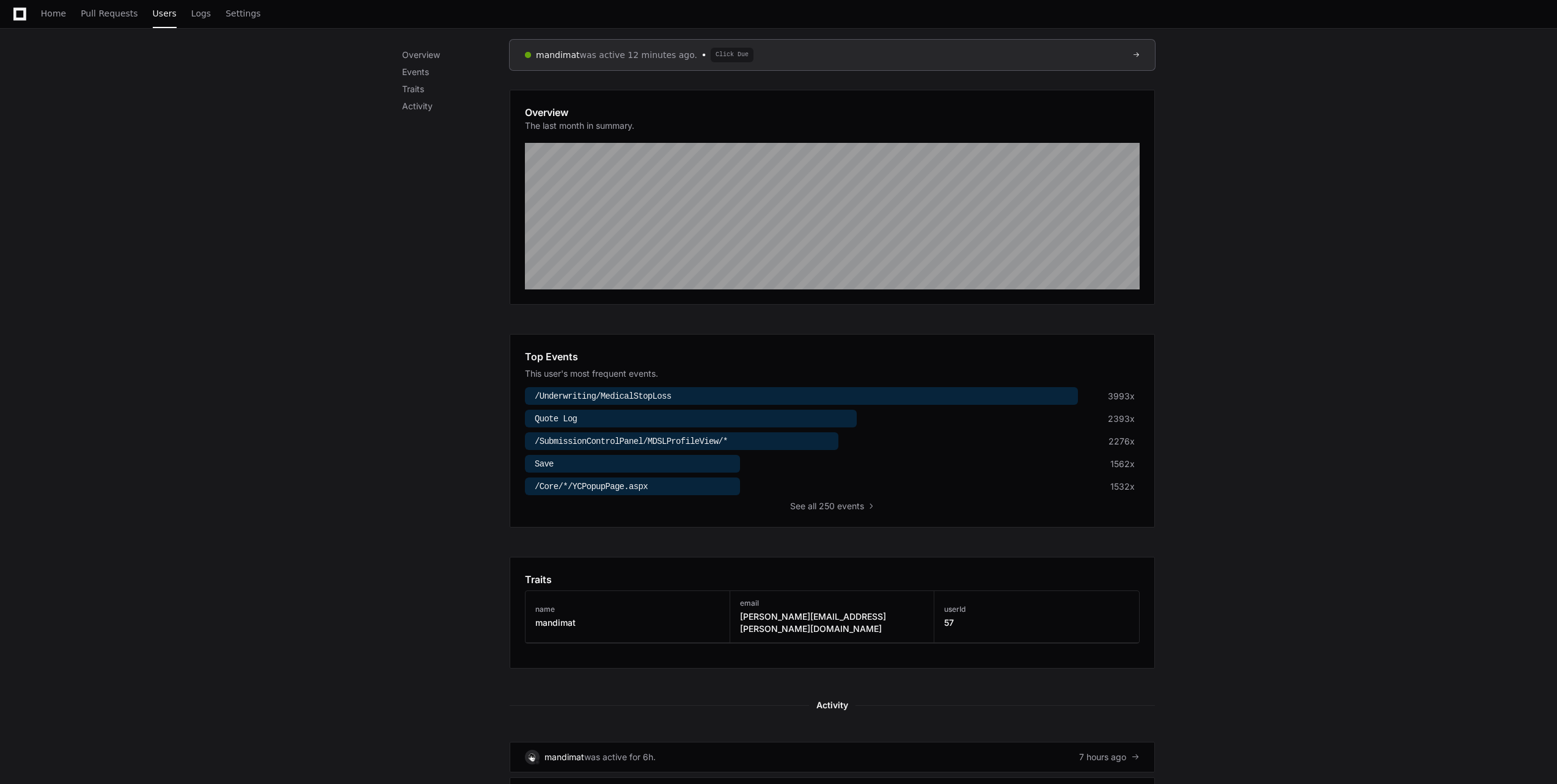
scroll to position [305, 0]
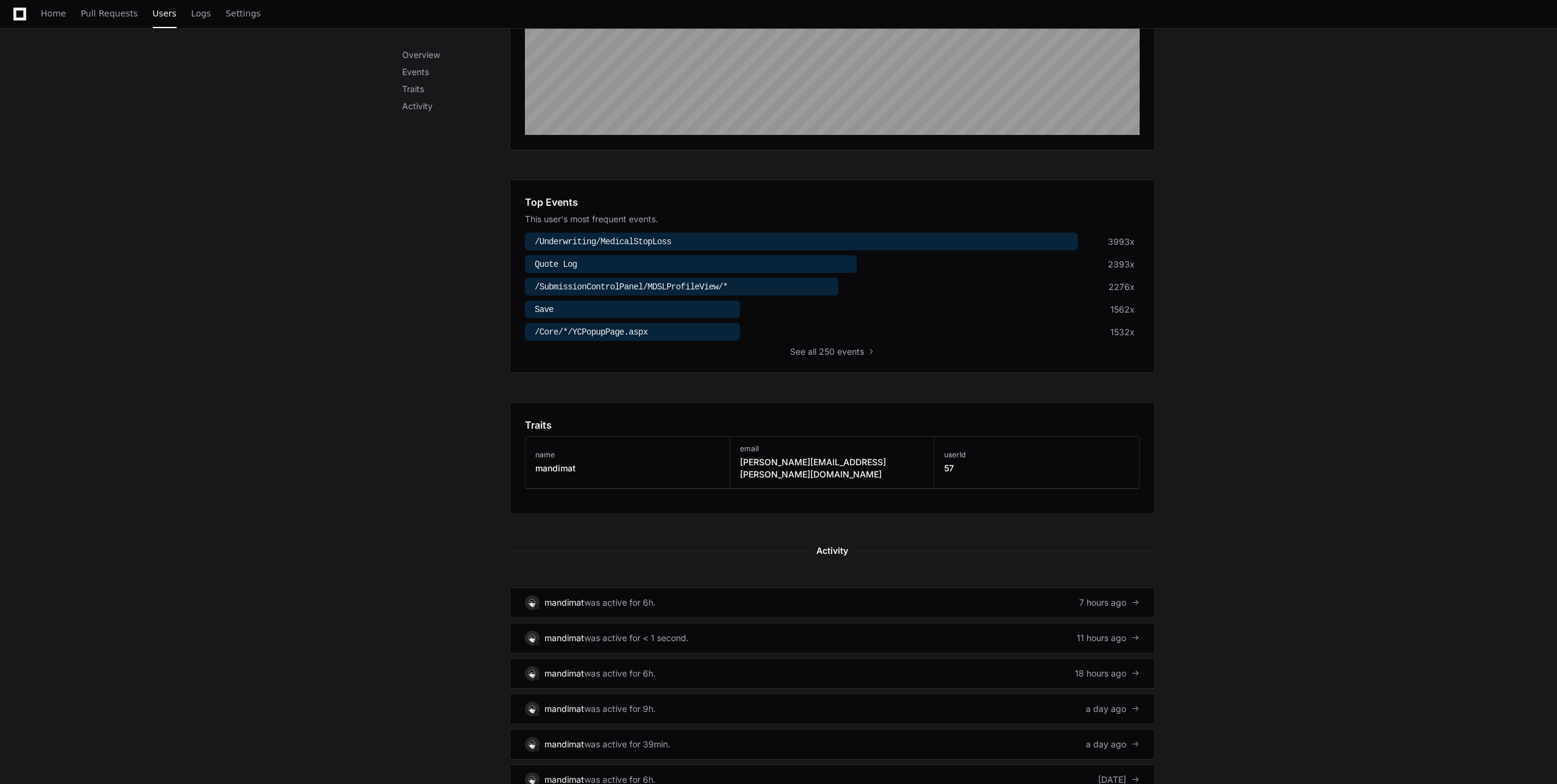
click at [669, 606] on ul "mandimat was active for 6h. 7 hours ago mandimat was active for < 1 second. 11 …" at bounding box center [832, 770] width 645 height 366
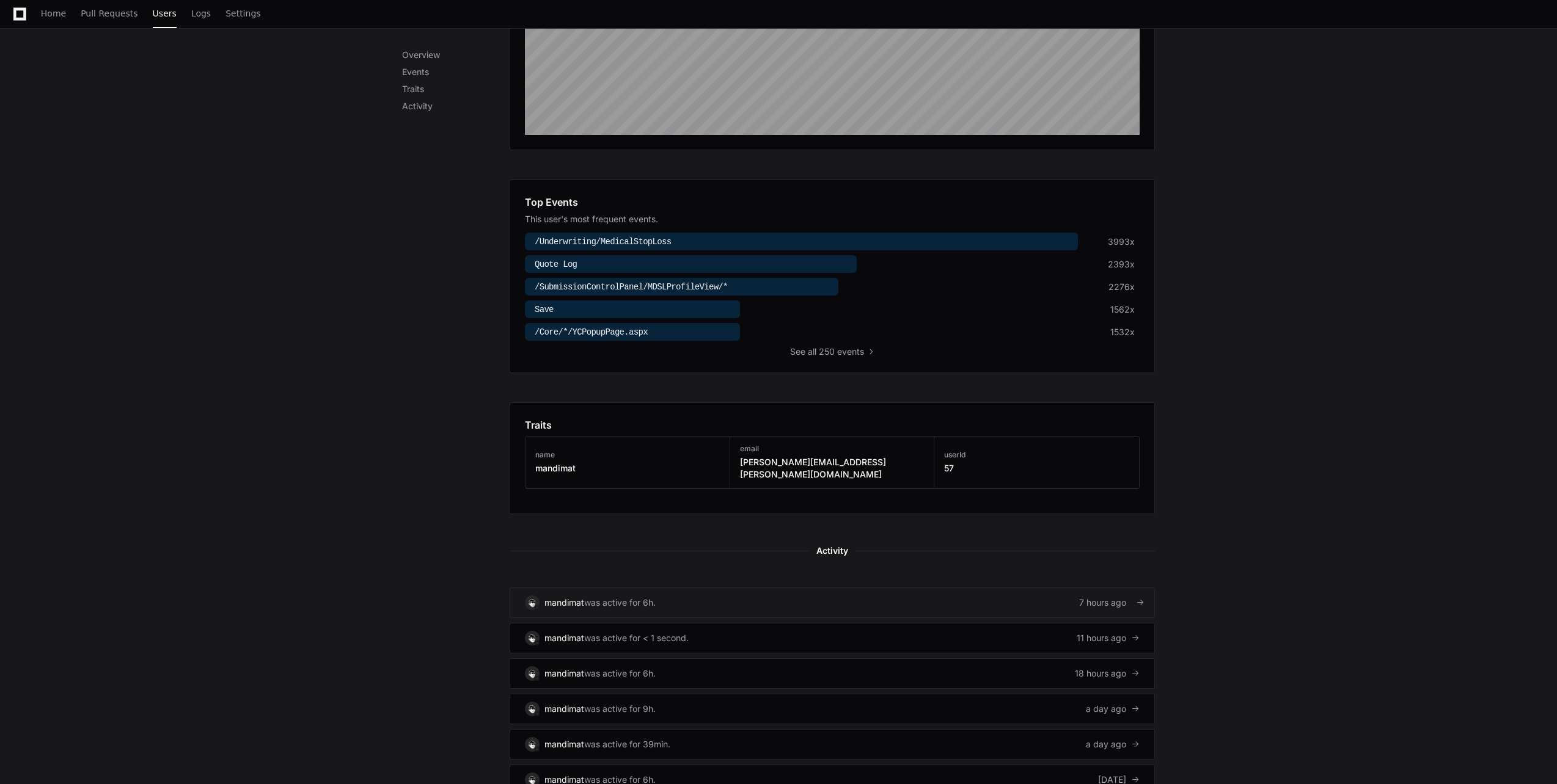
click at [666, 591] on link "mandimat was active for 6h. 7 hours ago" at bounding box center [832, 603] width 645 height 30
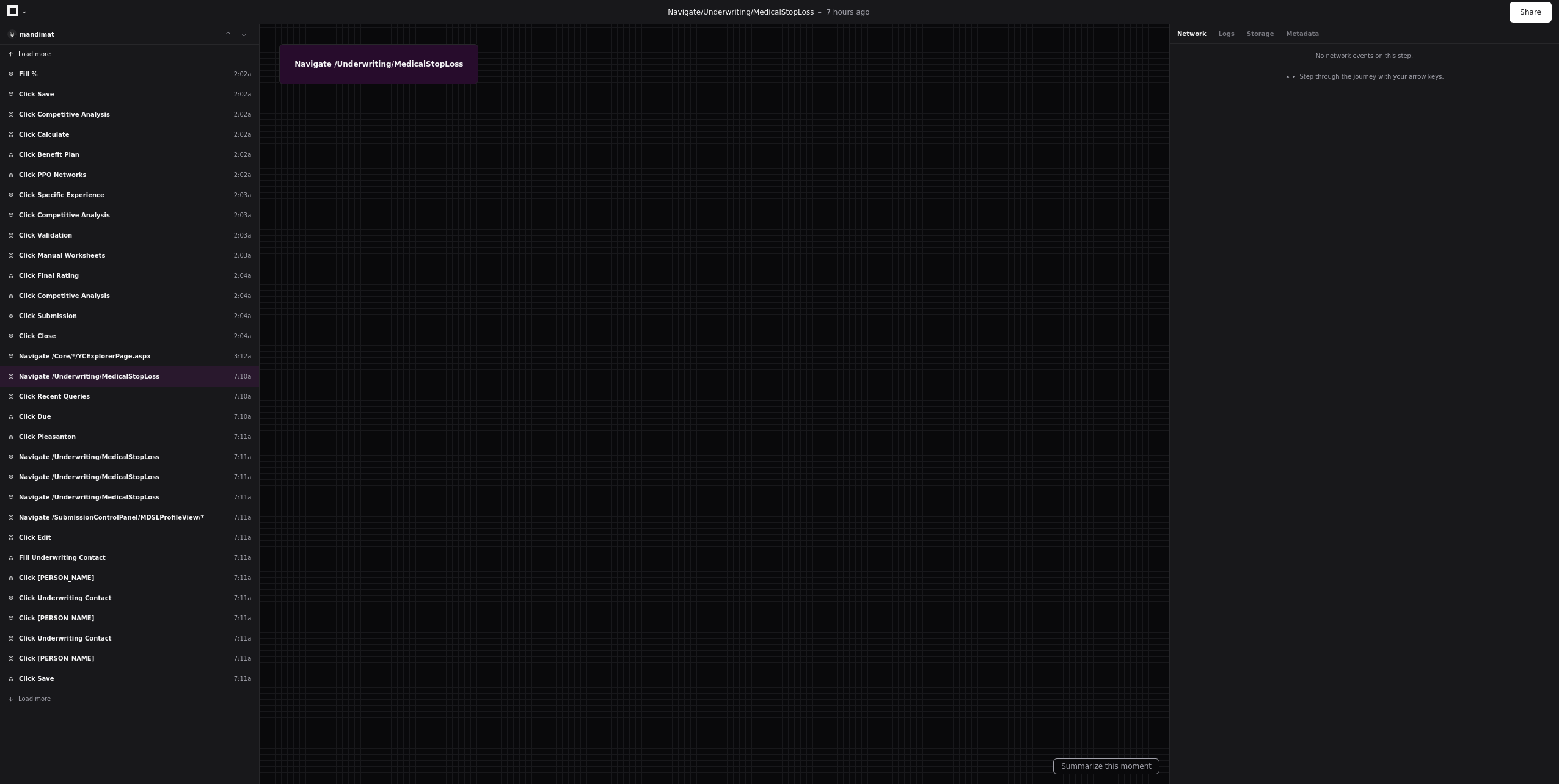
click at [67, 54] on button "Load more" at bounding box center [130, 54] width 259 height 19
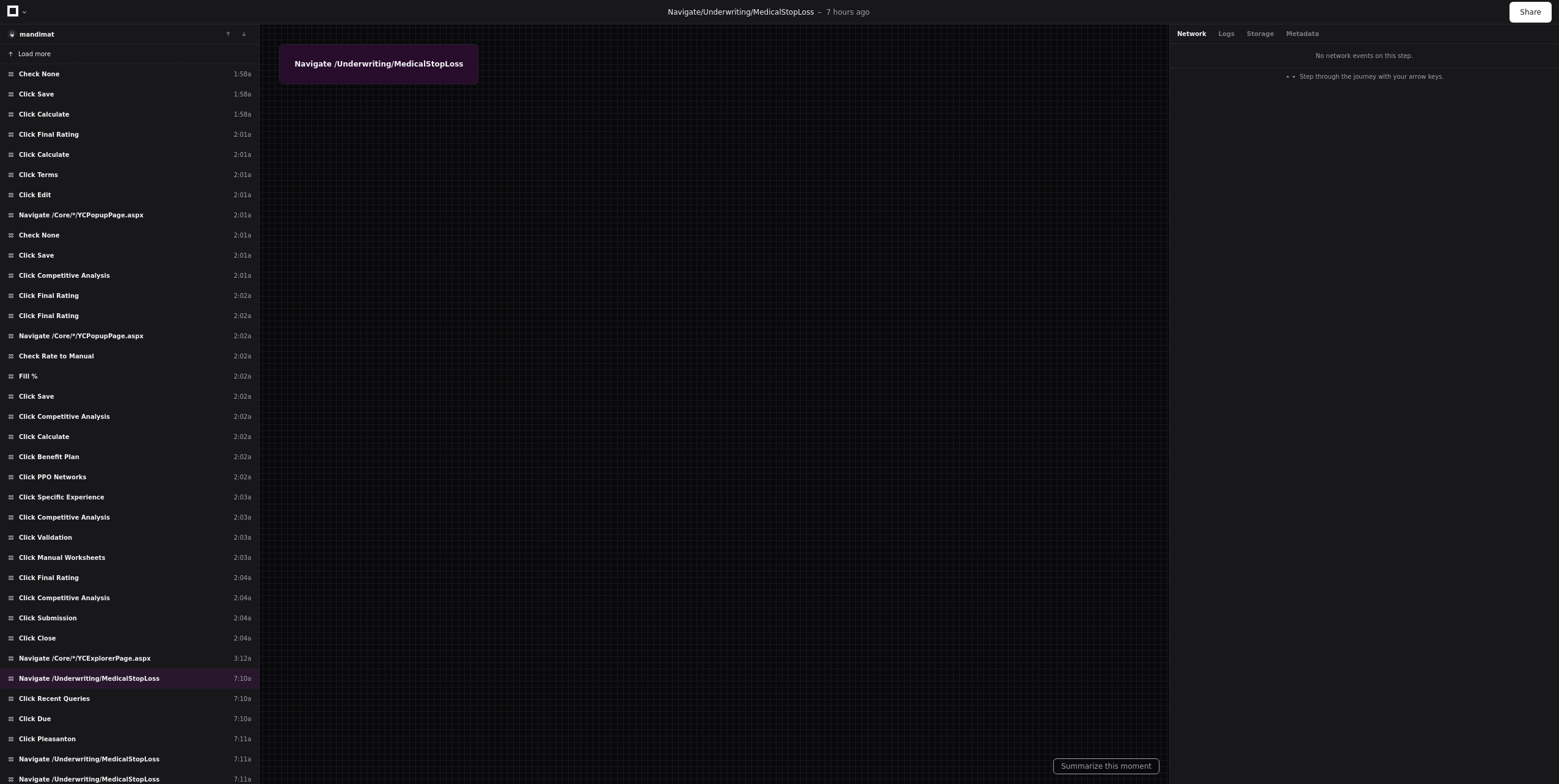
click at [67, 54] on button "Load more" at bounding box center [130, 54] width 259 height 19
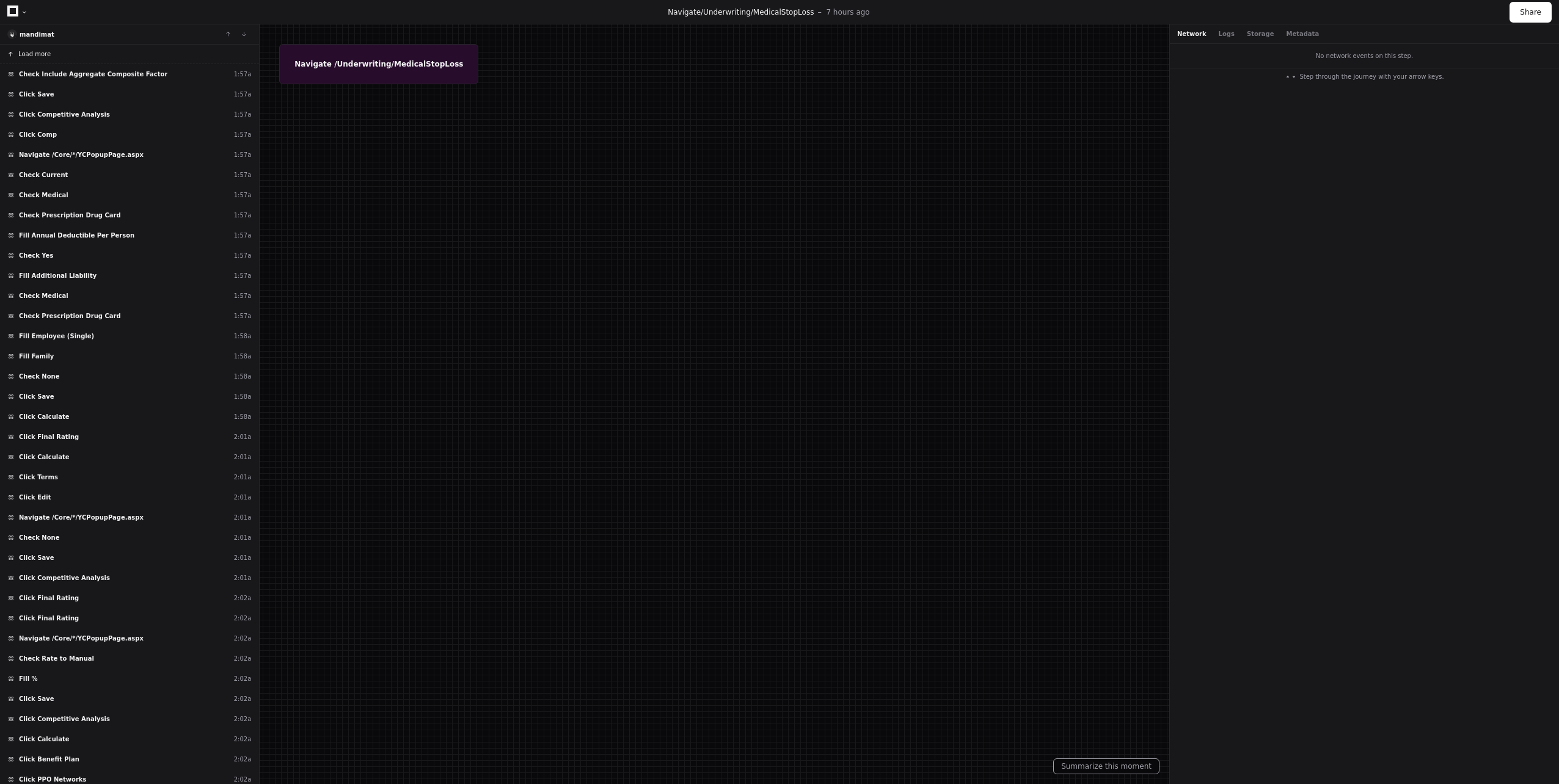
click at [39, 54] on span "Load more" at bounding box center [34, 53] width 33 height 9
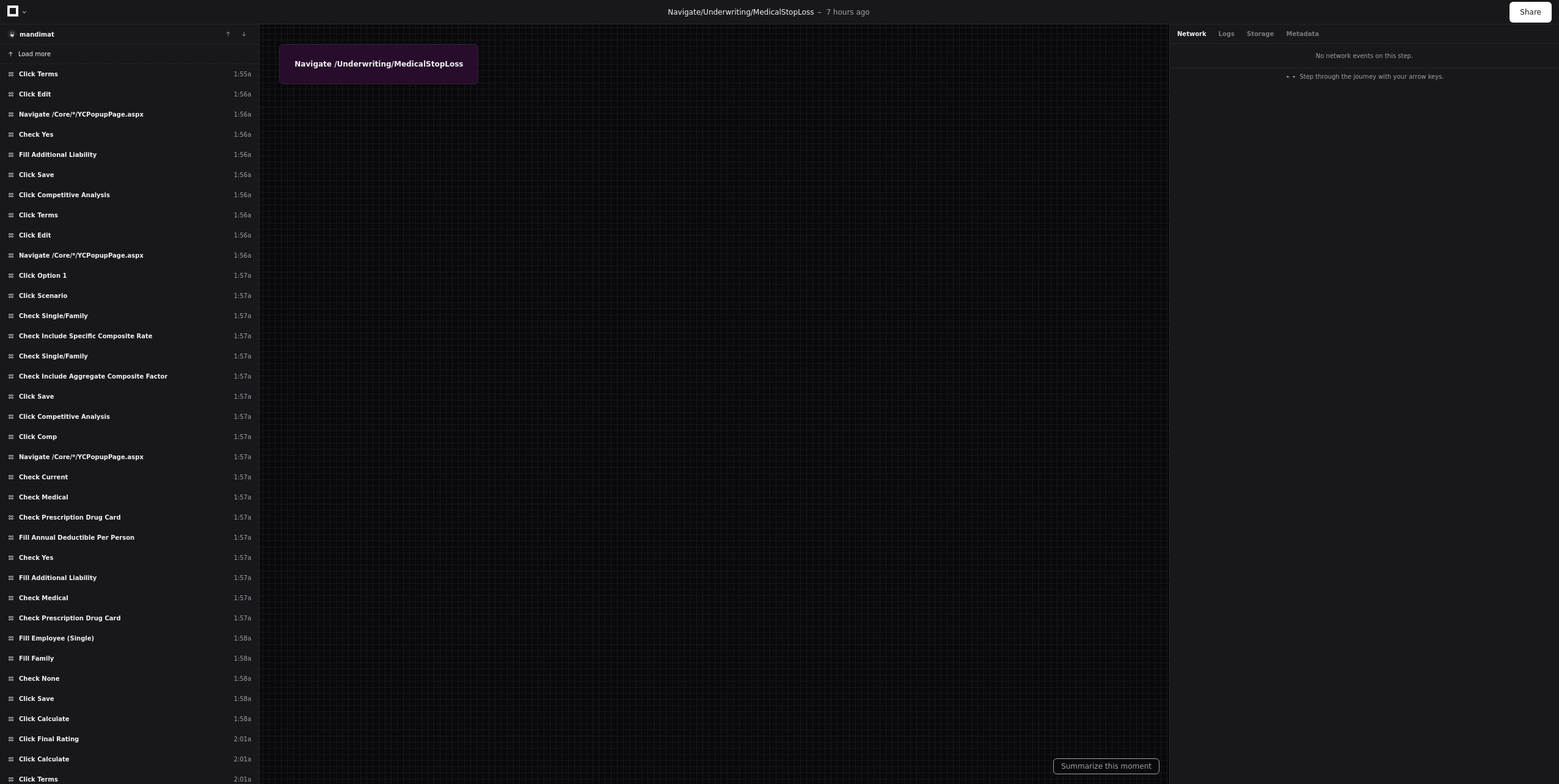
click at [36, 54] on span "Load more" at bounding box center [34, 53] width 33 height 9
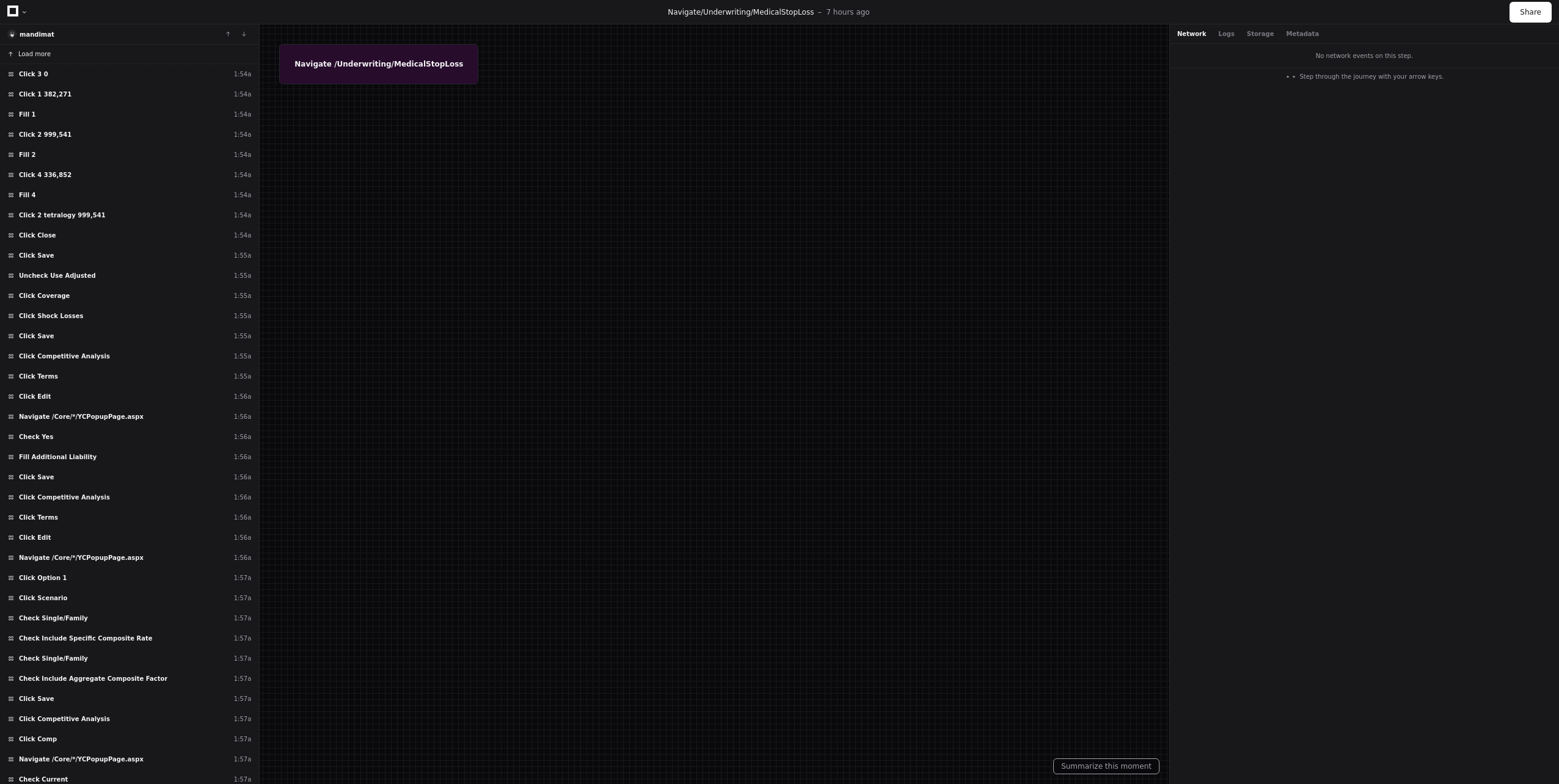
click at [36, 54] on span "Load more" at bounding box center [34, 53] width 33 height 9
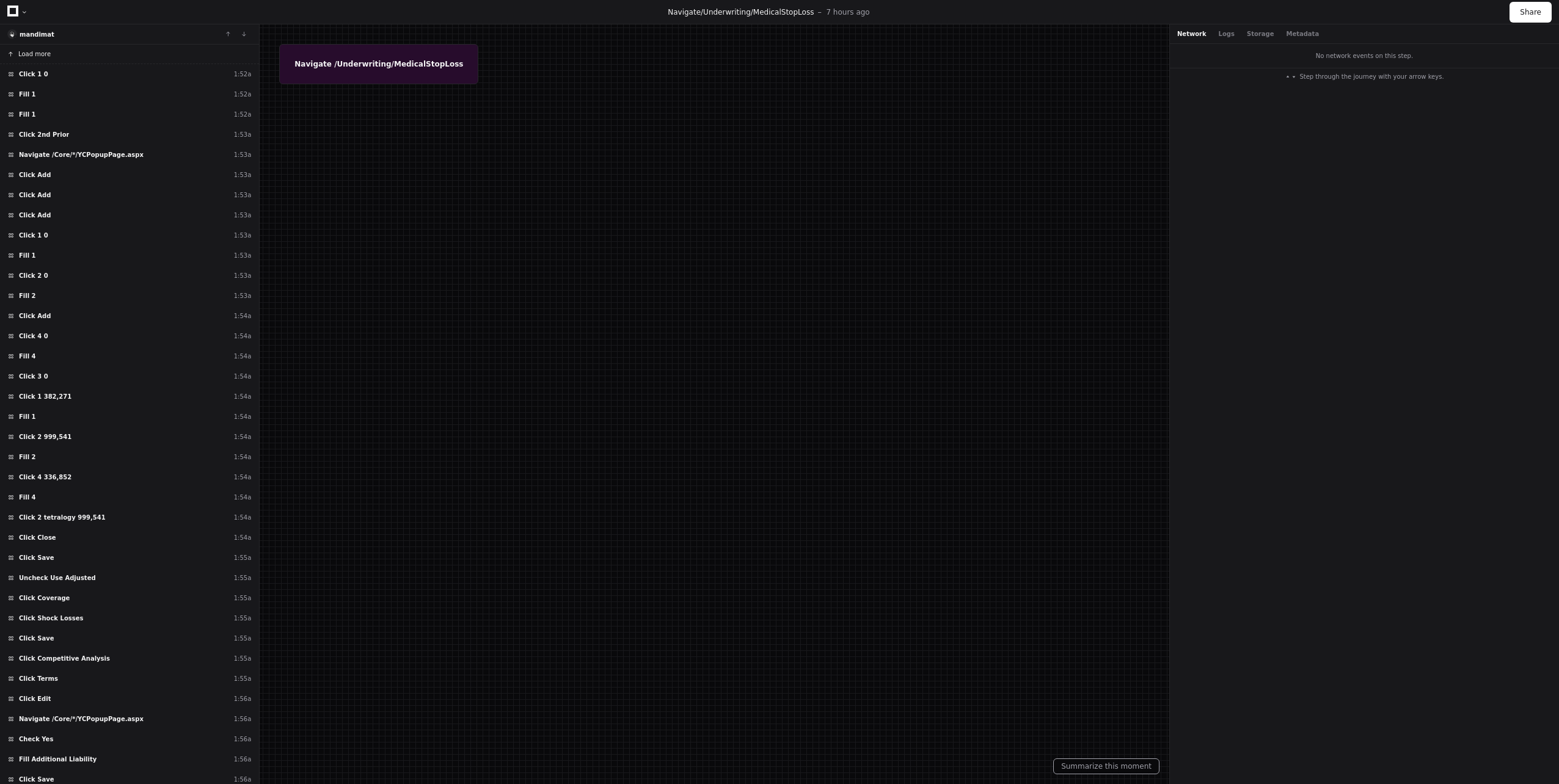
click at [36, 54] on span "Load more" at bounding box center [34, 53] width 33 height 9
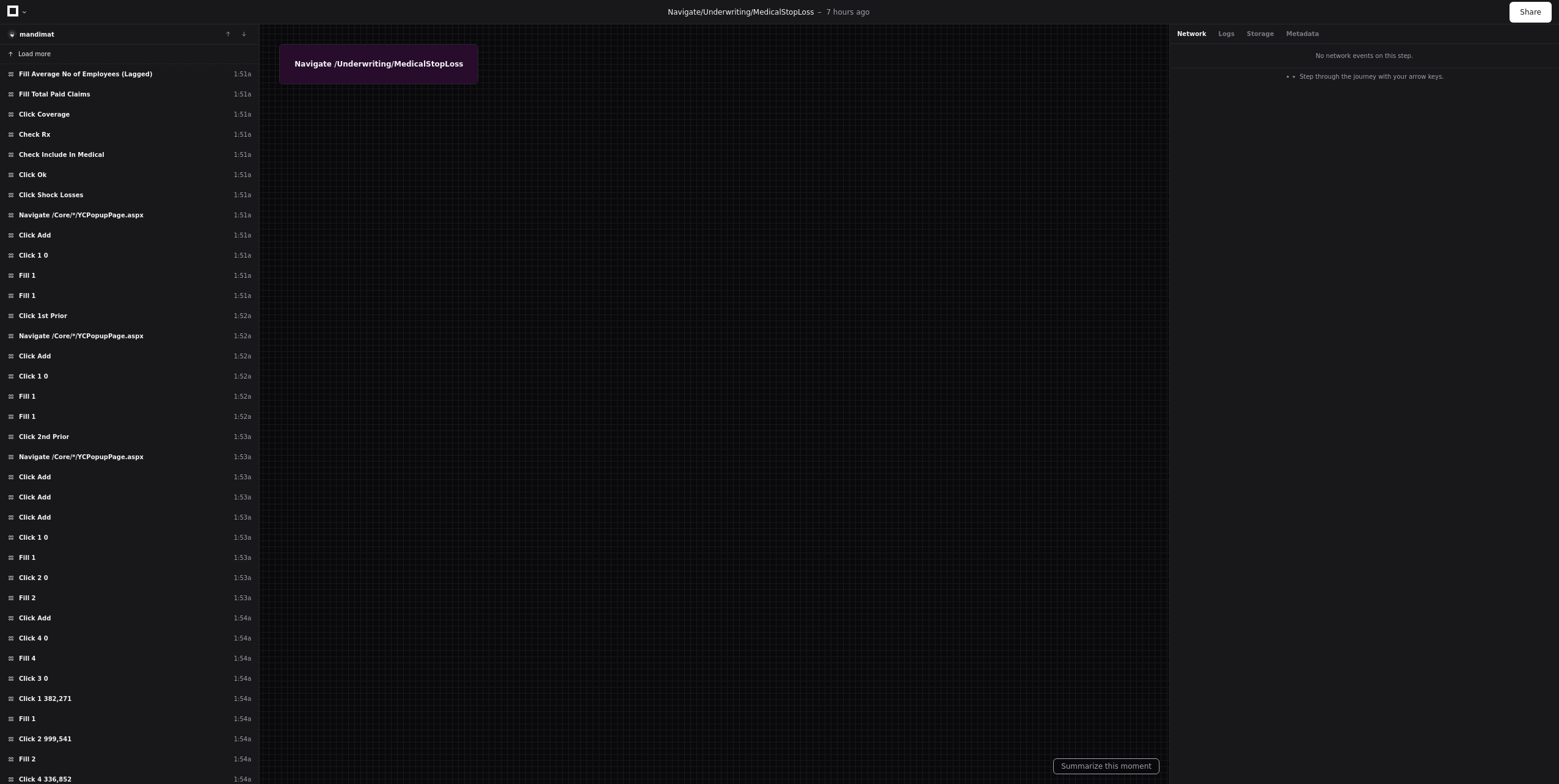
click at [36, 54] on span "Load more" at bounding box center [34, 53] width 33 height 9
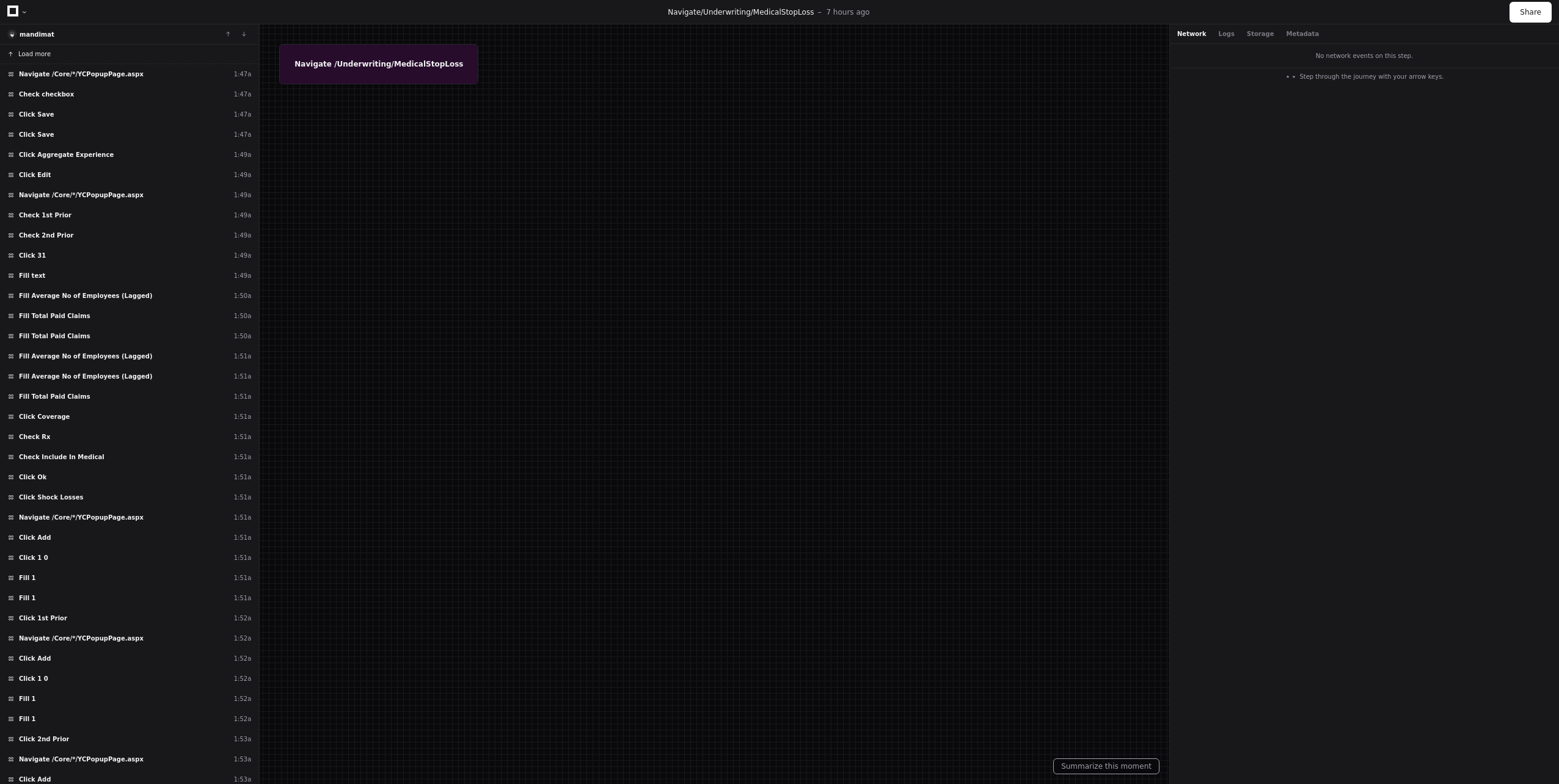
click at [36, 54] on span "Load more" at bounding box center [34, 53] width 33 height 9
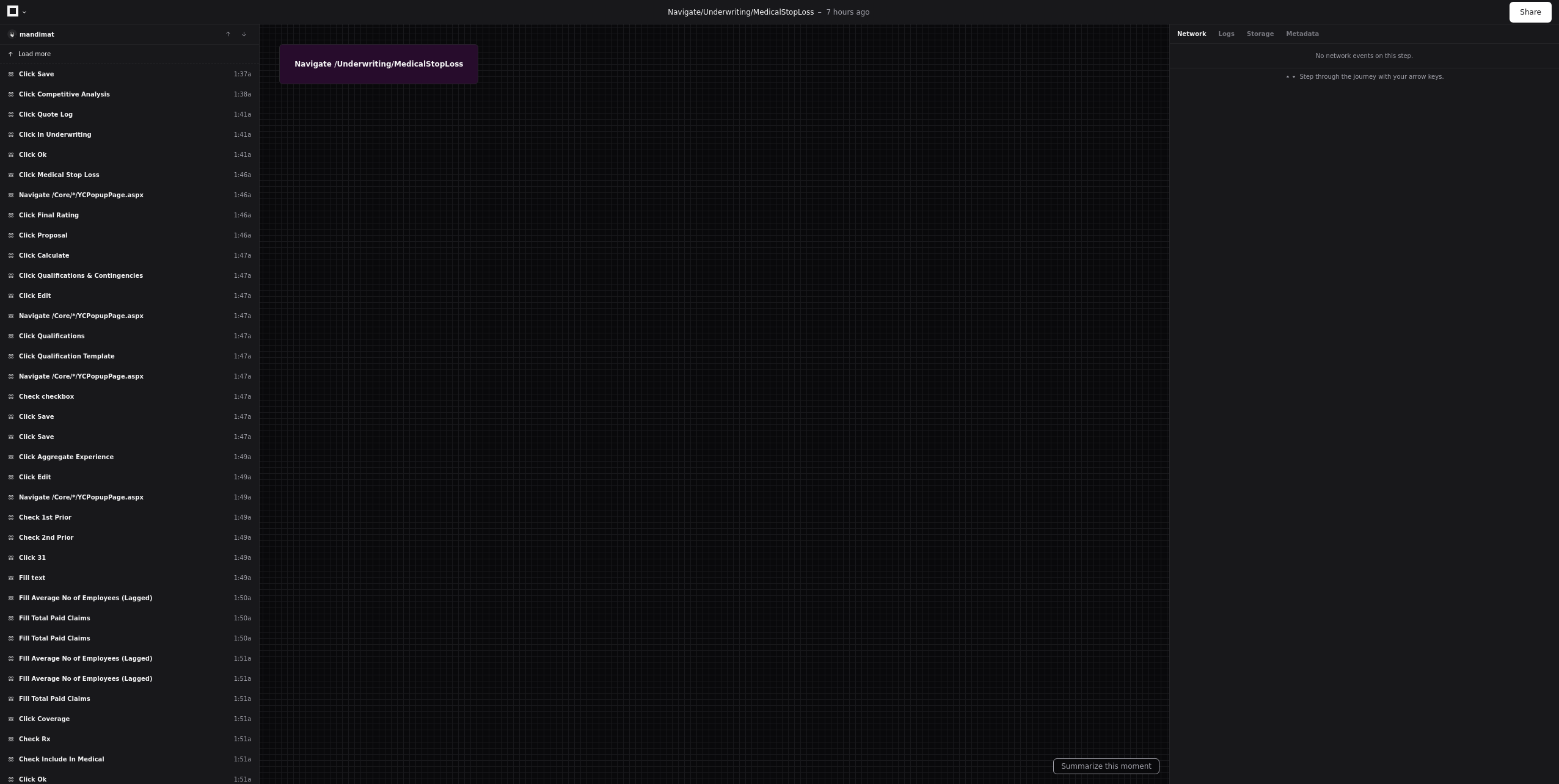
click at [36, 54] on span "Load more" at bounding box center [34, 53] width 33 height 9
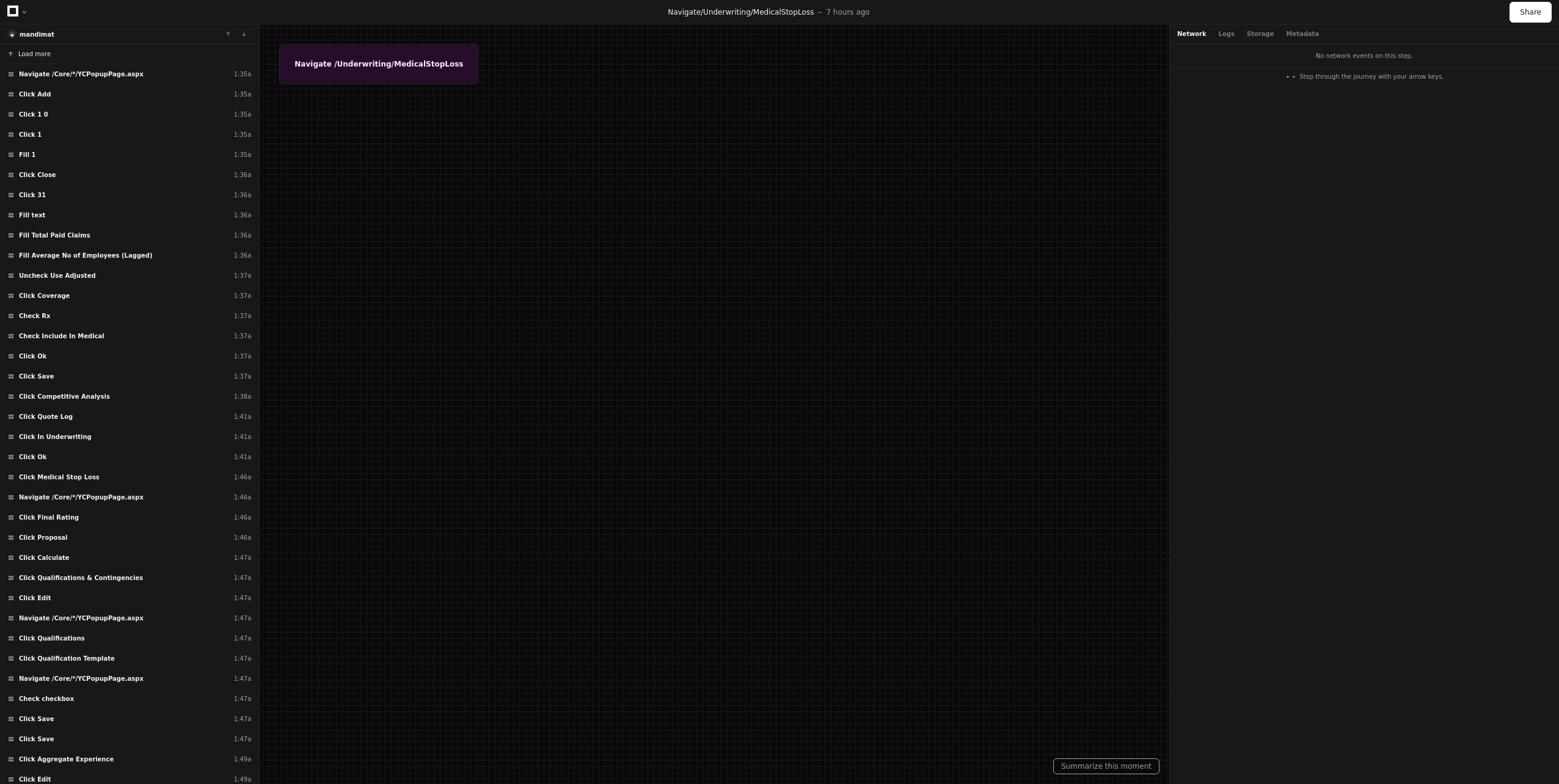
click at [36, 54] on span "Load more" at bounding box center [34, 53] width 33 height 9
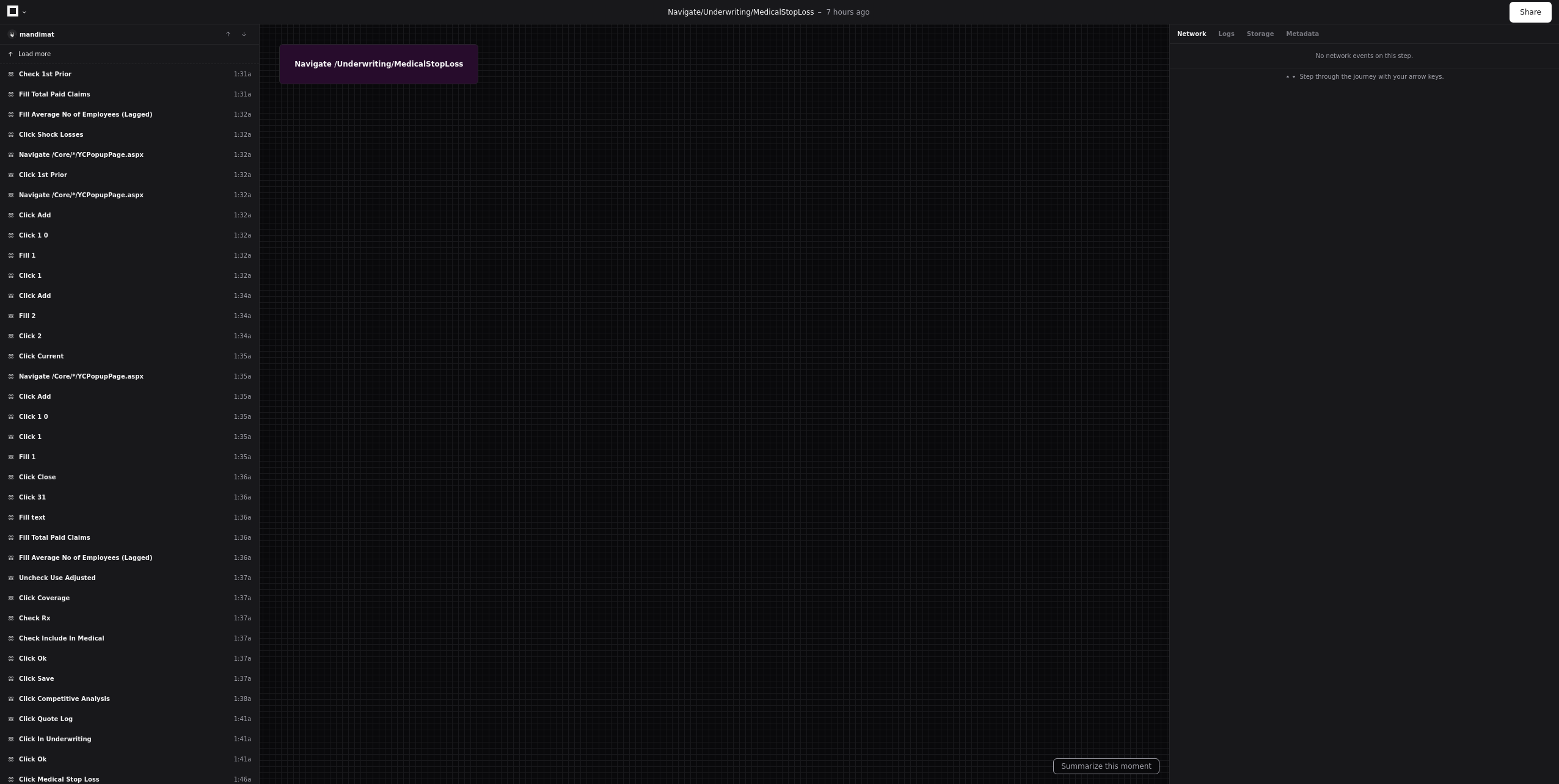
click at [36, 54] on span "Load more" at bounding box center [34, 53] width 33 height 9
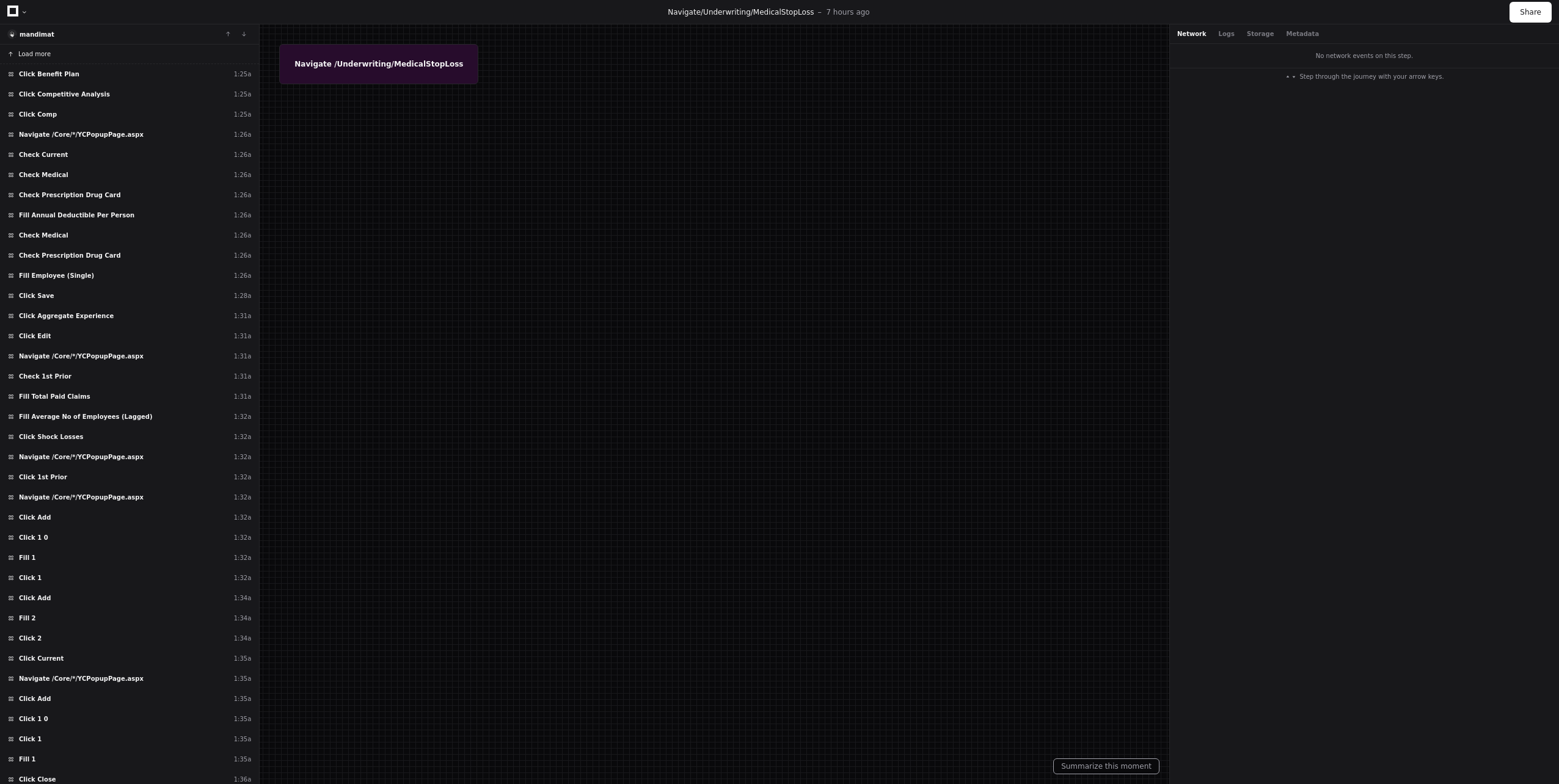
click at [36, 54] on span "Load more" at bounding box center [34, 53] width 33 height 9
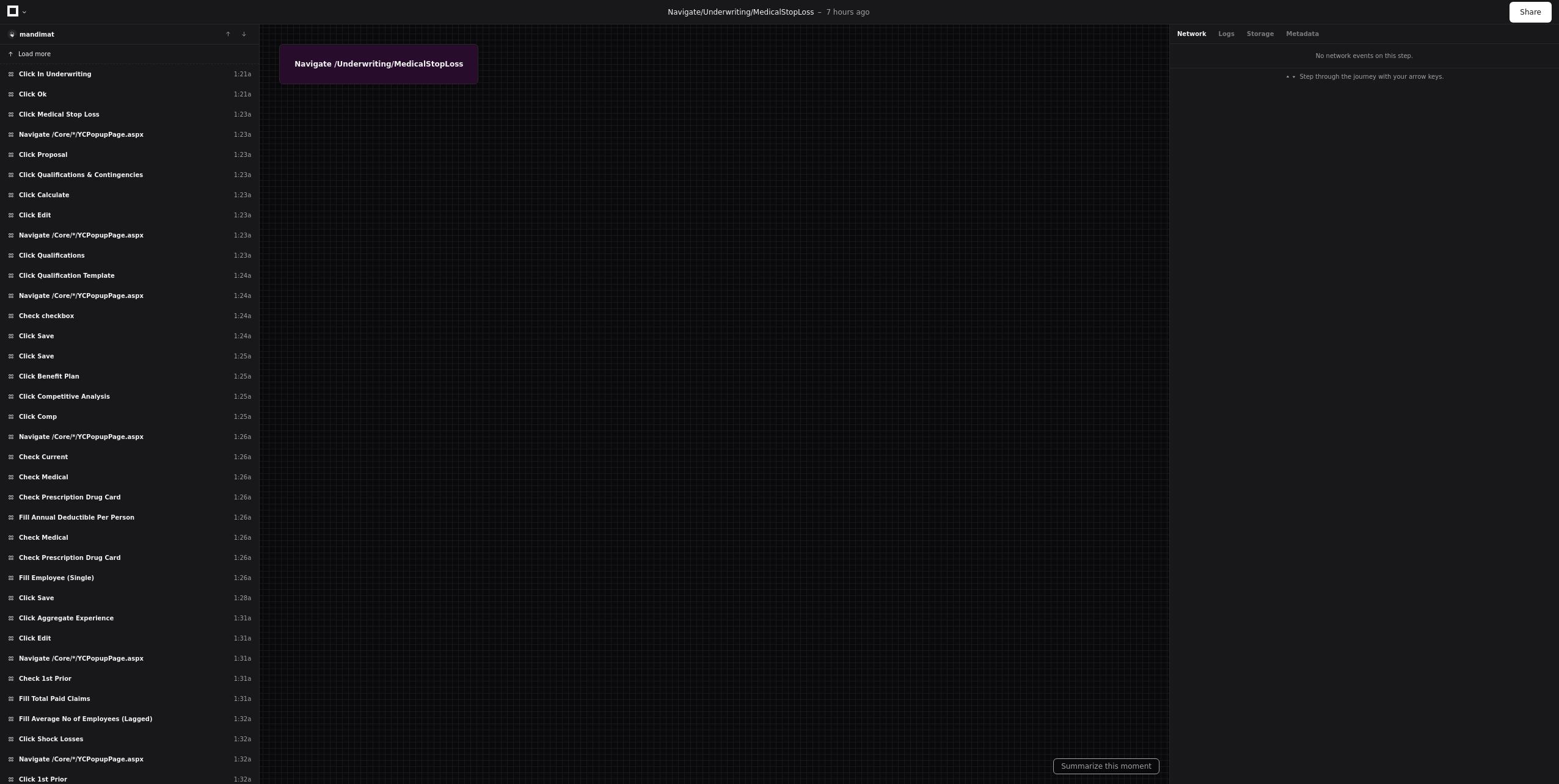
click at [36, 54] on span "Load more" at bounding box center [34, 53] width 33 height 9
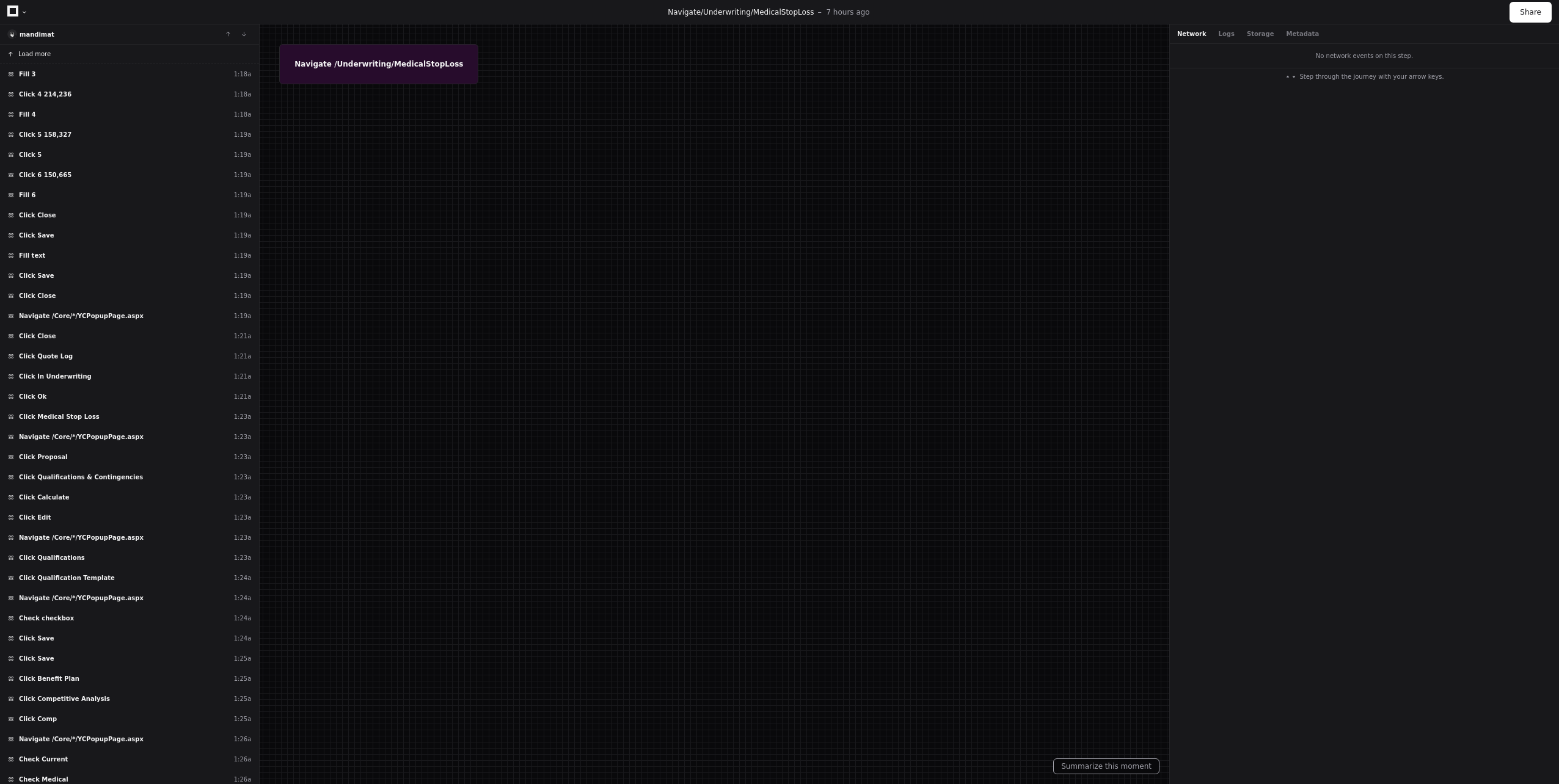
click at [36, 54] on span "Load more" at bounding box center [34, 53] width 33 height 9
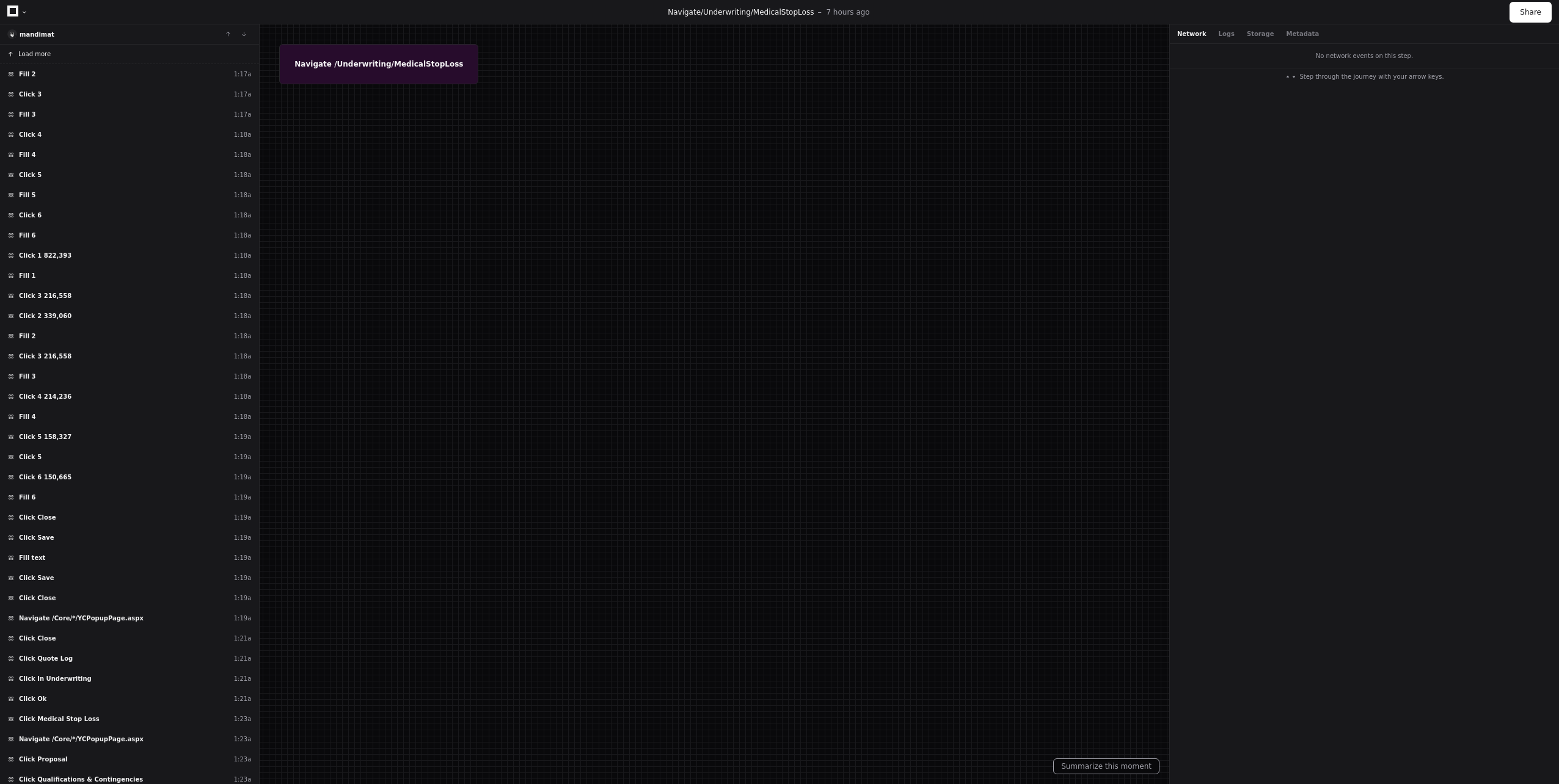
click at [36, 54] on span "Load more" at bounding box center [34, 53] width 33 height 9
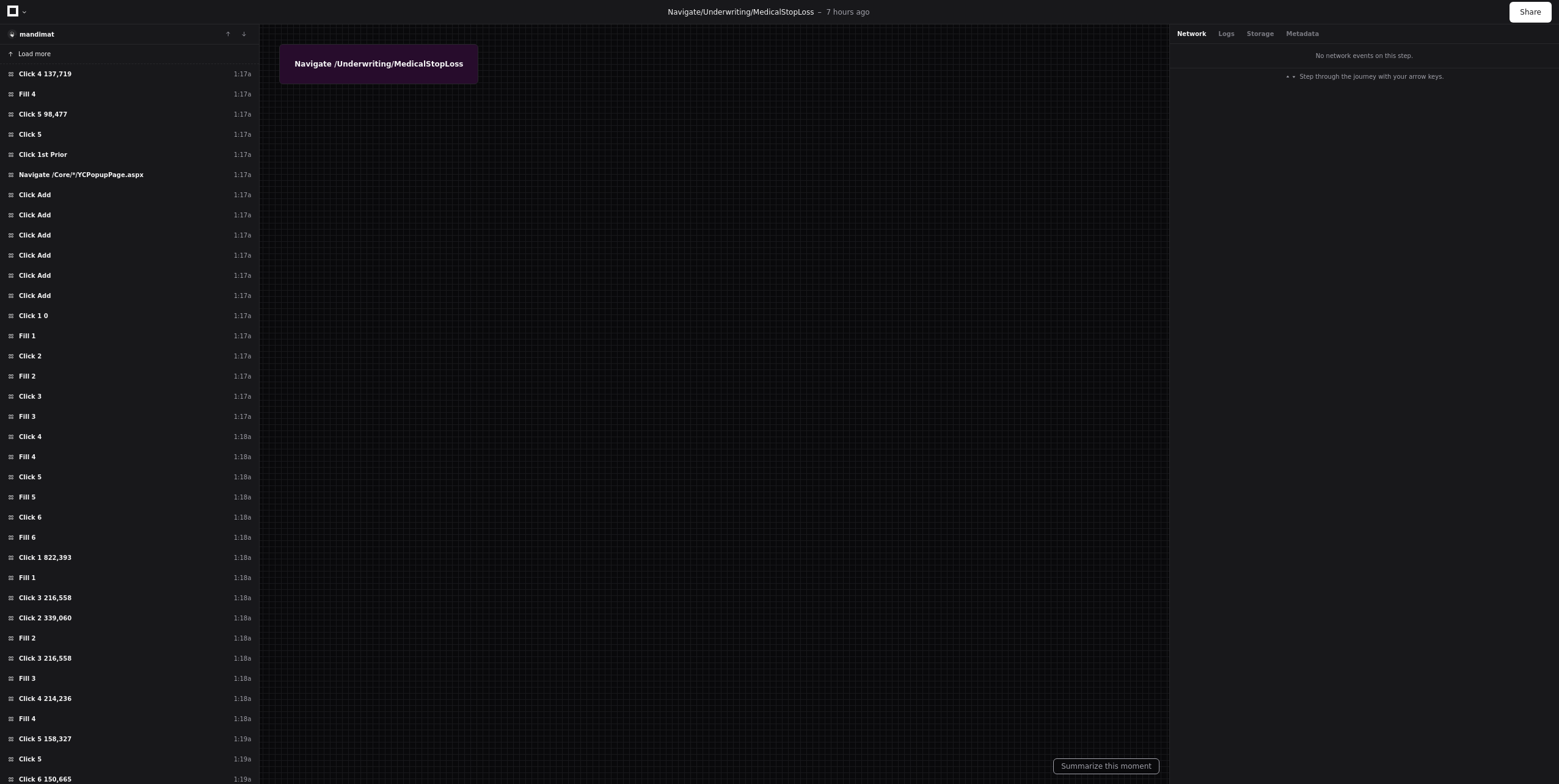
click at [36, 54] on span "Load more" at bounding box center [34, 53] width 33 height 9
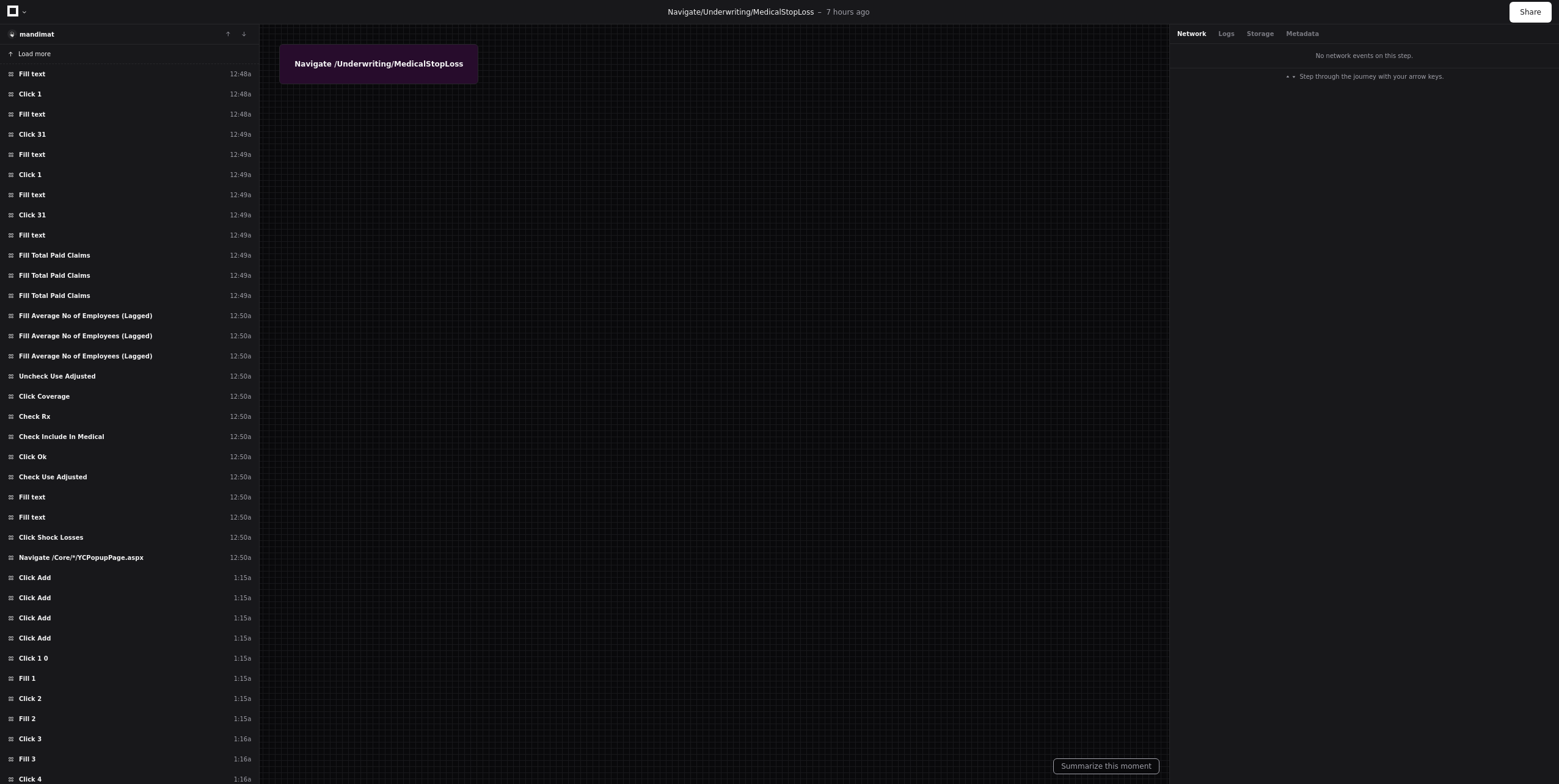
click at [36, 54] on span "Load more" at bounding box center [34, 53] width 33 height 9
